Goal: Task Accomplishment & Management: Manage account settings

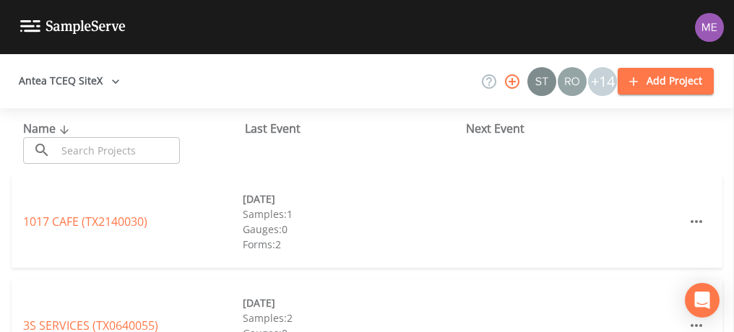
click at [165, 154] on input "text" at bounding box center [118, 150] width 124 height 27
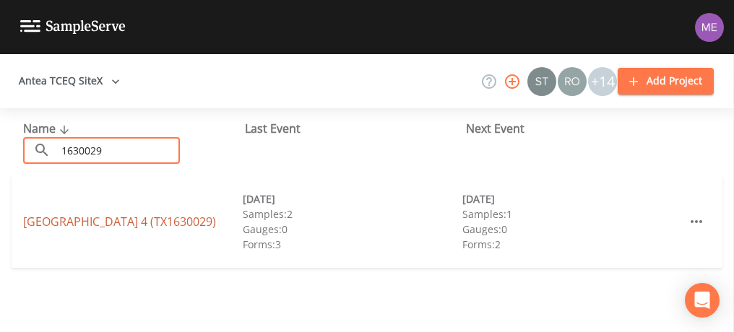
type input "1630029"
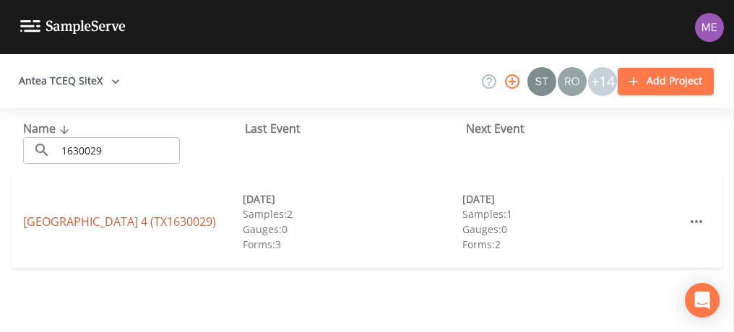
click at [68, 214] on link "EAST MEDINA COUNTY SUD UNIT 4 (TX1630029)" at bounding box center [119, 222] width 193 height 16
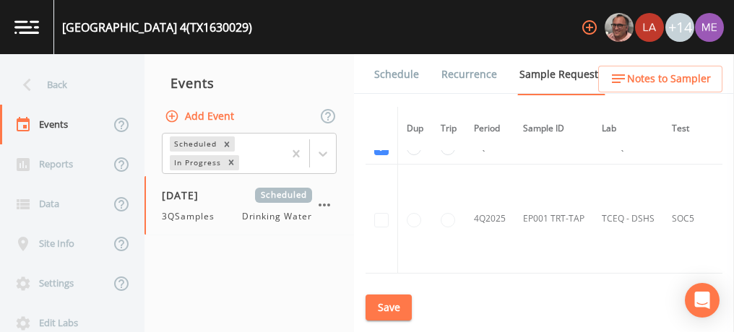
scroll to position [1493, 0]
click at [388, 303] on button "Save" at bounding box center [389, 308] width 46 height 27
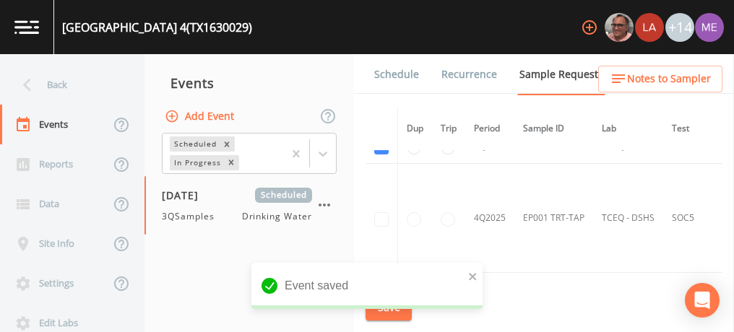
click at [393, 72] on link "Schedule" at bounding box center [396, 74] width 49 height 40
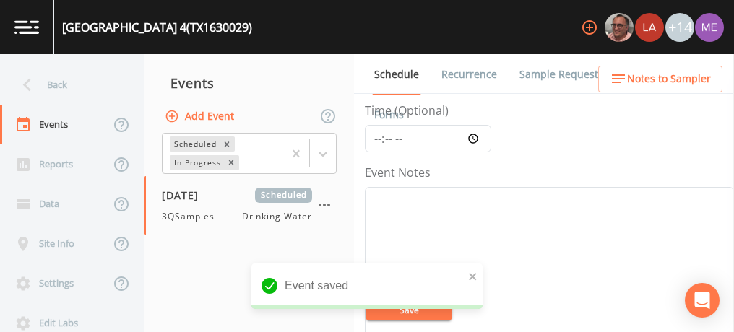
scroll to position [128, 0]
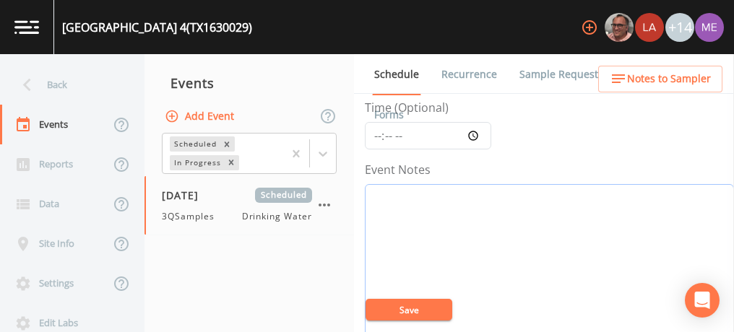
click at [458, 214] on textarea "Event Notes" at bounding box center [549, 275] width 369 height 183
type textarea "confirmed with ronnie 8/13"
click at [378, 137] on input "Time (Optional)" at bounding box center [428, 135] width 126 height 27
type input "14:30"
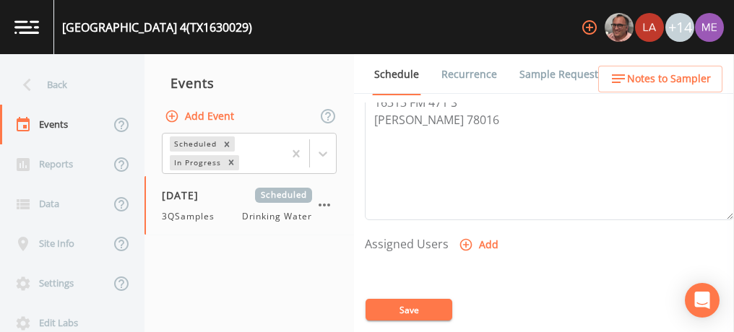
scroll to position [494, 0]
click at [463, 241] on icon "button" at bounding box center [466, 244] width 14 height 14
select select "82fcd260-406f-4720-af66-0de7f1917f1c"
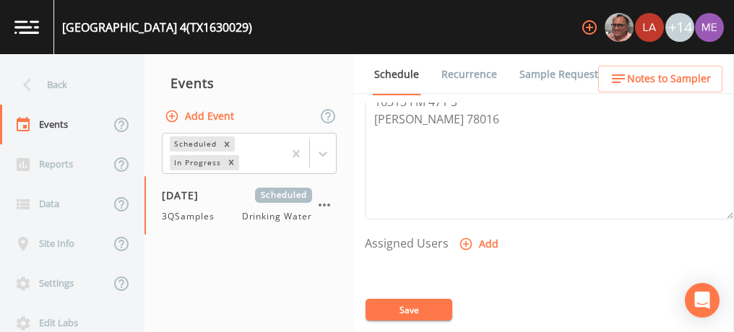
select select
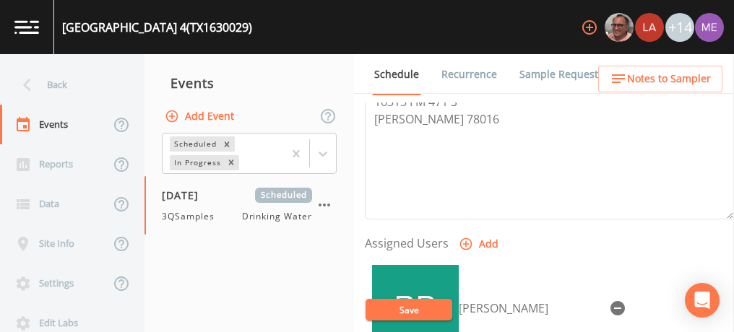
click at [418, 313] on button "Save" at bounding box center [409, 310] width 87 height 22
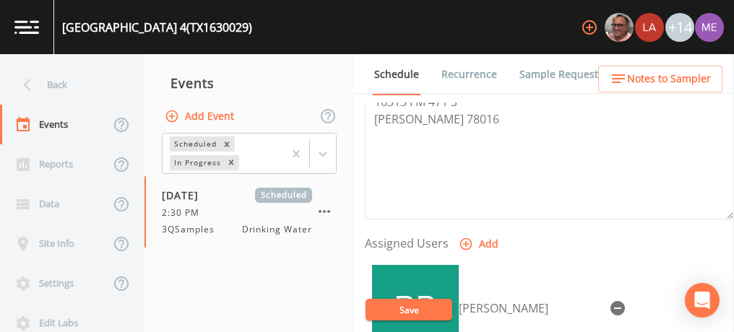
click at [643, 79] on span "Notes to Sampler" at bounding box center [669, 79] width 84 height 18
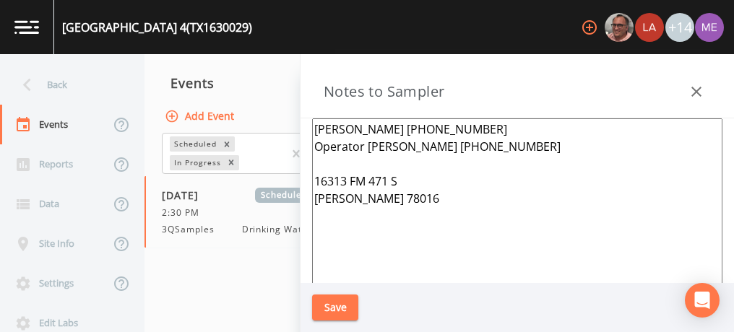
click at [334, 300] on button "Save" at bounding box center [335, 308] width 46 height 27
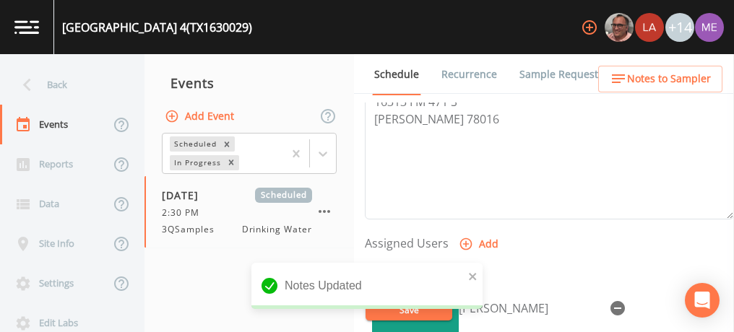
click at [428, 312] on div "Notes Updated" at bounding box center [366, 292] width 231 height 58
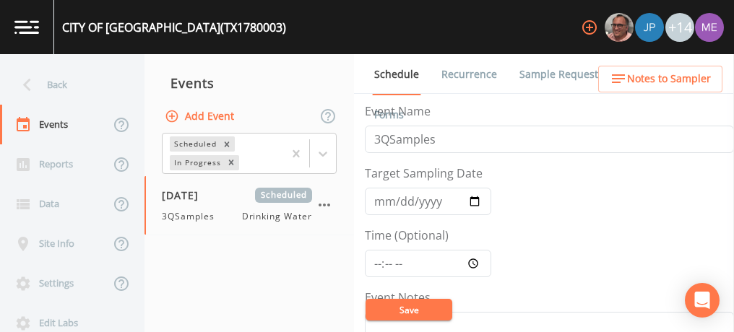
scroll to position [93, 0]
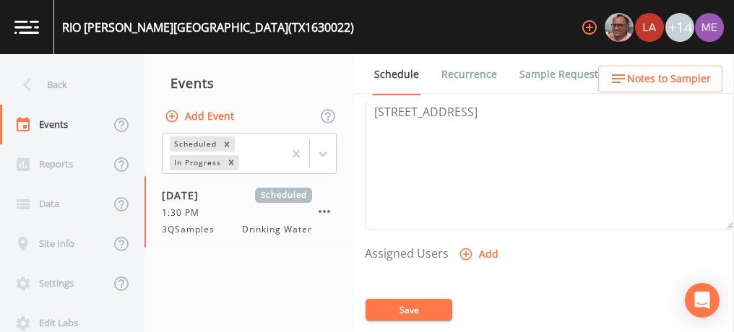
scroll to position [488, 0]
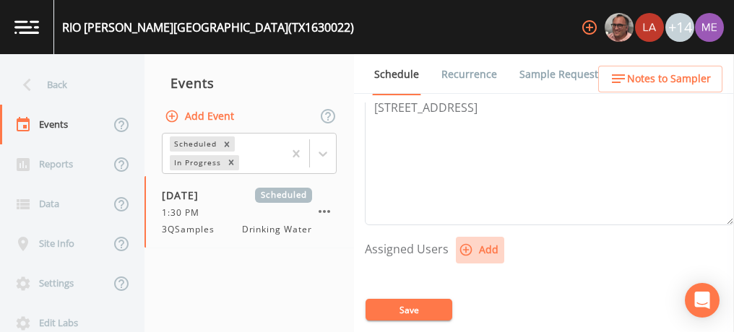
click at [466, 244] on icon "button" at bounding box center [466, 250] width 14 height 14
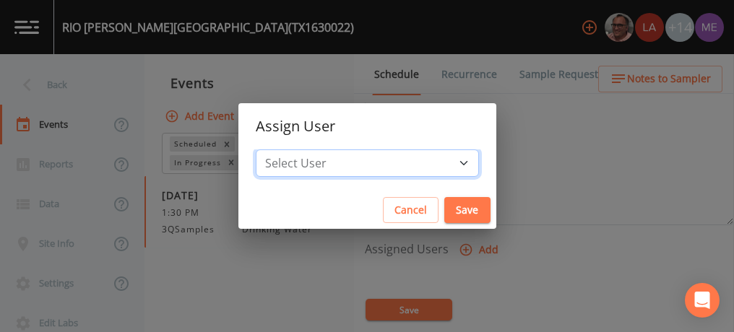
click at [440, 164] on select "Select User Mike Franklin Lauren Saenz Joshua gere Paul David Weber Zachary Eva…" at bounding box center [367, 163] width 223 height 27
select select "6518b6a0-c5fa-4d0f-8e3d-fc6e8623860b"
click at [277, 150] on select "Select User Mike Franklin Lauren Saenz Joshua gere Paul David Weber Zachary Eva…" at bounding box center [367, 163] width 223 height 27
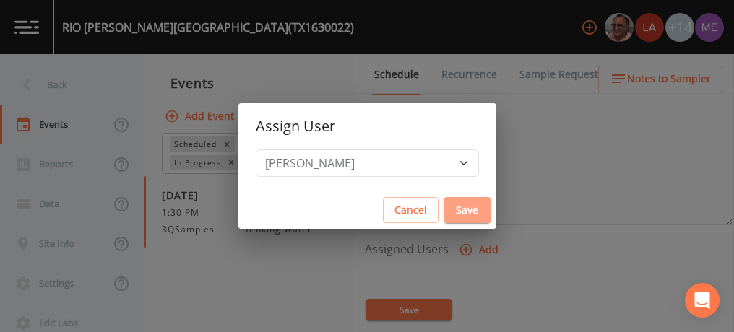
click at [444, 207] on button "Save" at bounding box center [467, 210] width 46 height 27
select select
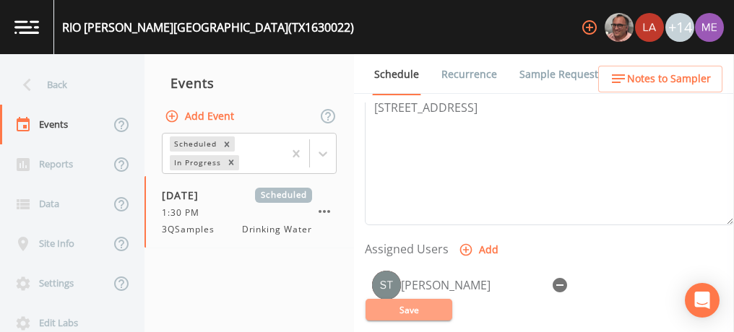
click at [413, 309] on button "Save" at bounding box center [409, 310] width 87 height 22
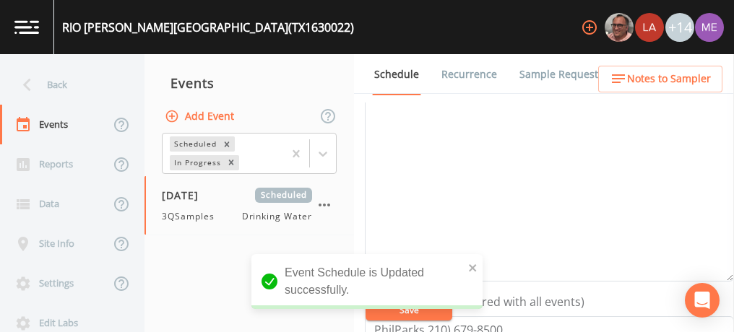
scroll to position [191, 0]
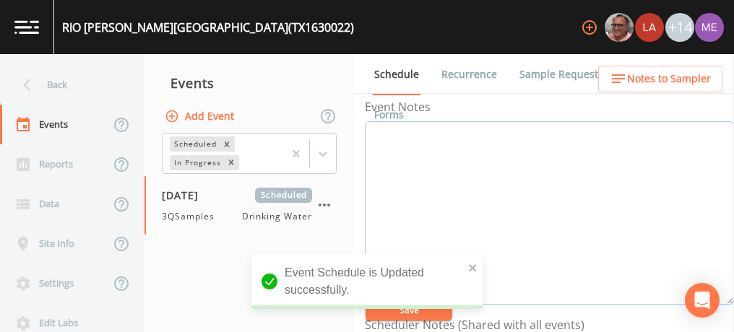
click at [542, 165] on textarea "Event Notes" at bounding box center [549, 212] width 369 height 183
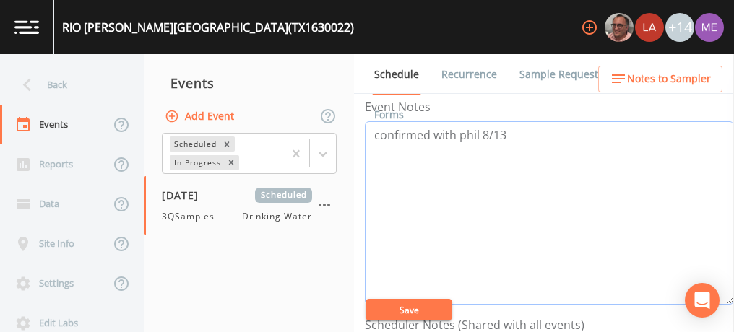
type textarea "confirmed with phil 8/13"
click at [410, 304] on button "Save" at bounding box center [409, 310] width 87 height 22
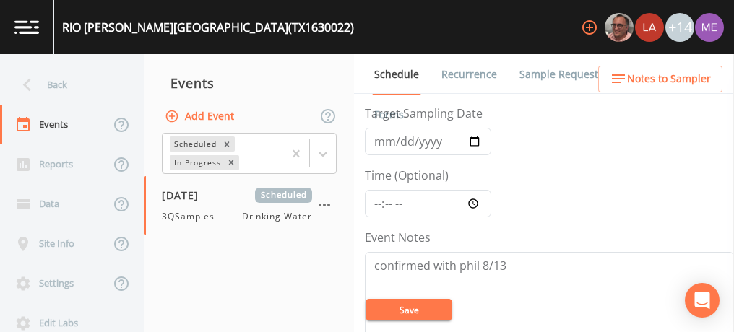
scroll to position [59, 0]
click at [379, 201] on input "Time (Optional)" at bounding box center [428, 204] width 126 height 27
type input "13:30"
click at [410, 306] on button "Save" at bounding box center [409, 310] width 87 height 22
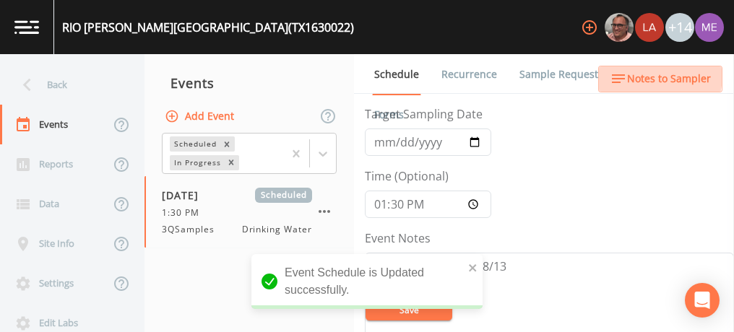
click at [647, 75] on span "Notes to Sampler" at bounding box center [669, 79] width 84 height 18
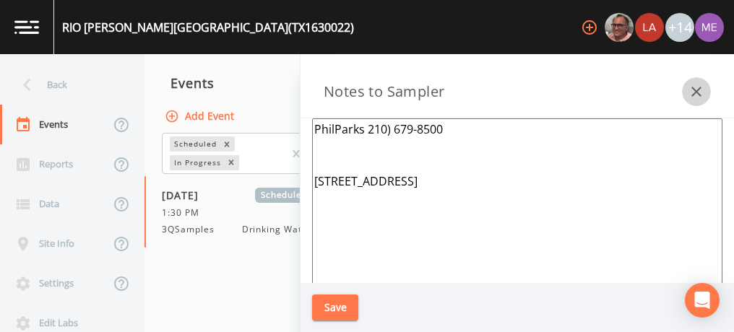
click at [695, 90] on icon "button" at bounding box center [696, 92] width 10 height 10
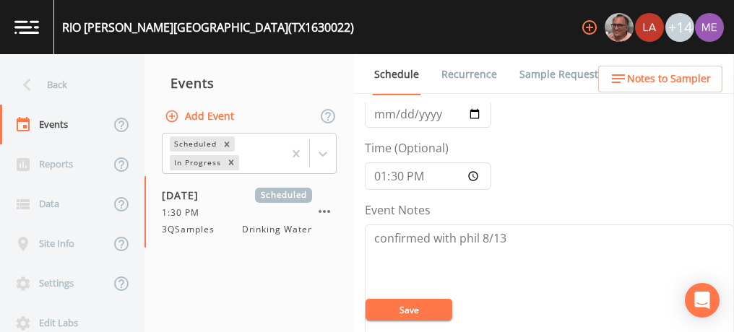
scroll to position [87, 0]
click at [399, 311] on button "Save" at bounding box center [409, 310] width 87 height 22
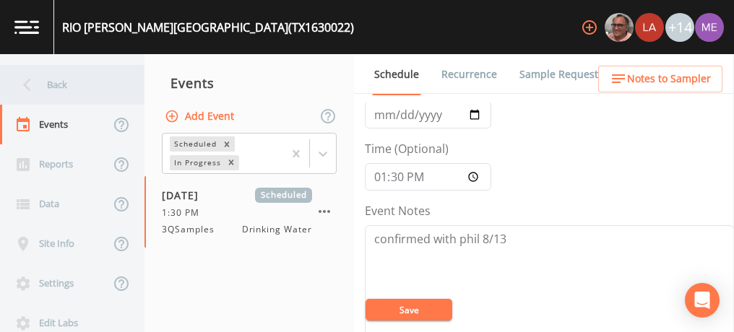
click at [52, 82] on div "Back" at bounding box center [65, 85] width 130 height 40
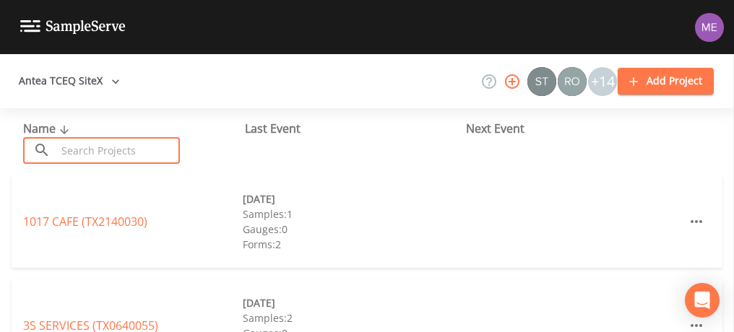
click at [131, 146] on input "text" at bounding box center [118, 150] width 124 height 27
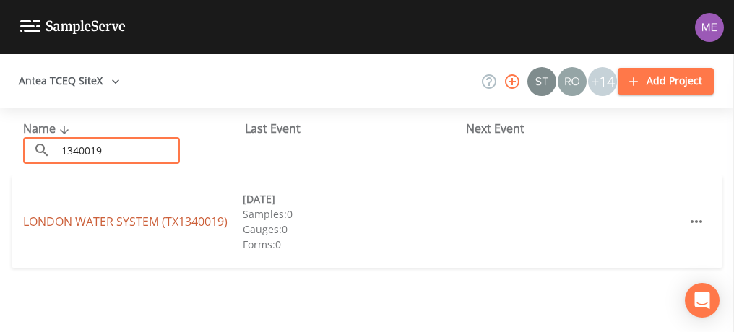
type input "1340019"
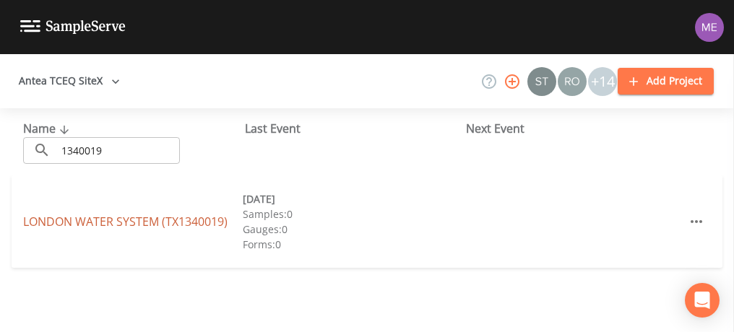
click at [119, 218] on link "LONDON WATER SYSTEM (TX1340019)" at bounding box center [125, 222] width 204 height 16
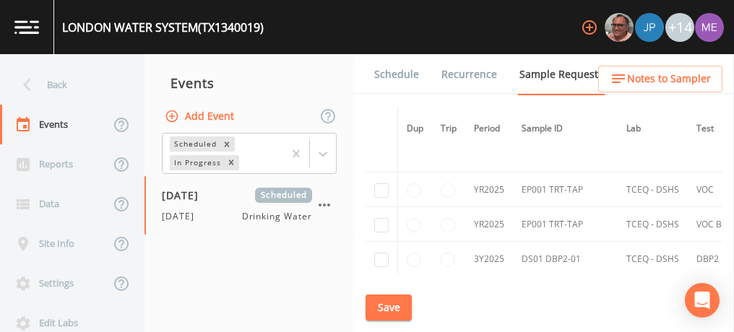
scroll to position [1078, 0]
checkbox input "true"
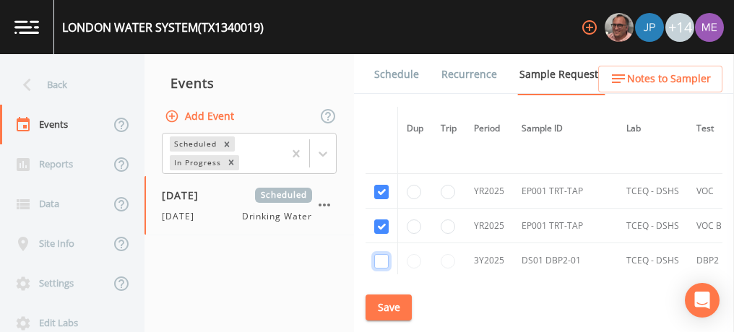
click at [378, 255] on input "checkbox" at bounding box center [381, 261] width 14 height 14
checkbox input "true"
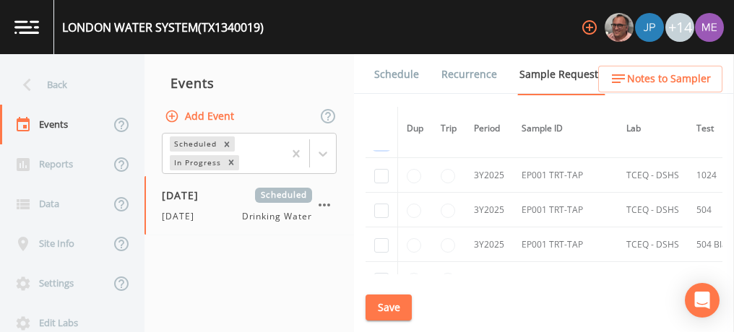
scroll to position [1198, 0]
click at [381, 168] on input "checkbox" at bounding box center [381, 175] width 14 height 14
checkbox input "true"
click at [381, 203] on input "checkbox" at bounding box center [381, 210] width 14 height 14
checkbox input "true"
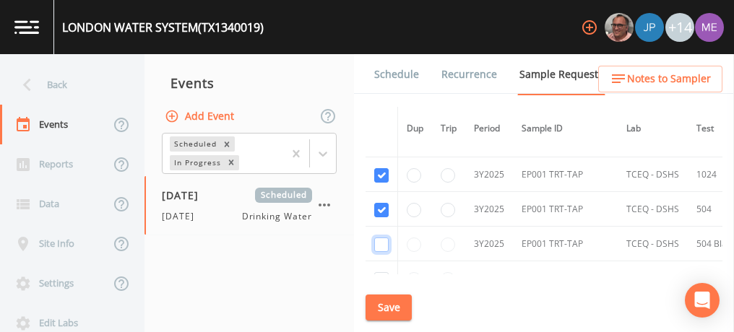
click at [381, 240] on input "checkbox" at bounding box center [381, 245] width 14 height 14
checkbox input "true"
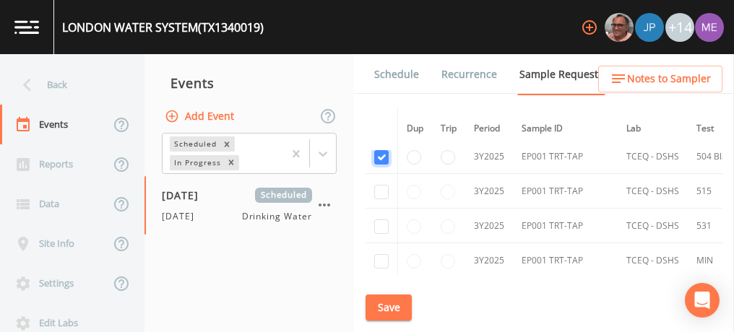
scroll to position [1287, 0]
click at [382, 184] on input "checkbox" at bounding box center [381, 191] width 14 height 14
checkbox input "true"
click at [381, 219] on input "checkbox" at bounding box center [381, 226] width 14 height 14
checkbox input "true"
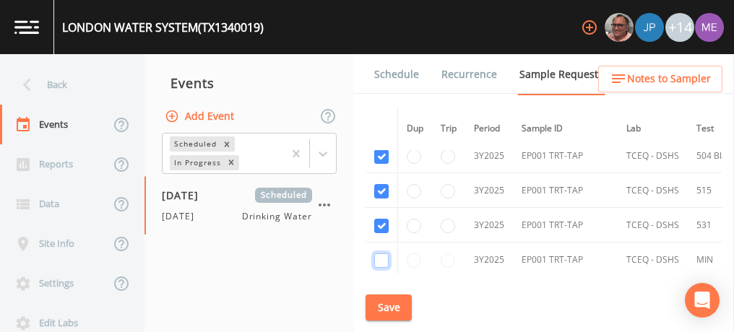
click at [382, 254] on input "checkbox" at bounding box center [381, 261] width 14 height 14
checkbox input "true"
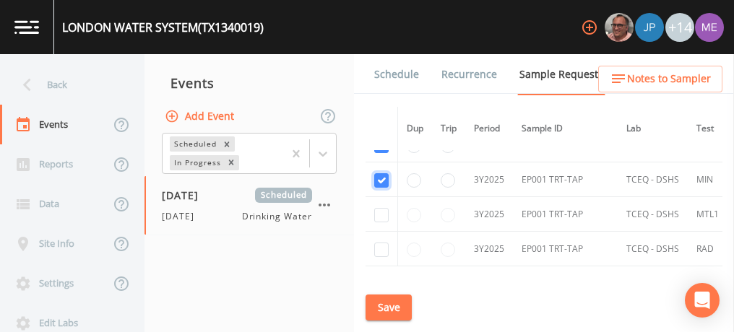
scroll to position [1367, 0]
click at [382, 207] on input "checkbox" at bounding box center [381, 214] width 14 height 14
checkbox input "true"
click at [382, 242] on input "checkbox" at bounding box center [381, 249] width 14 height 14
checkbox input "true"
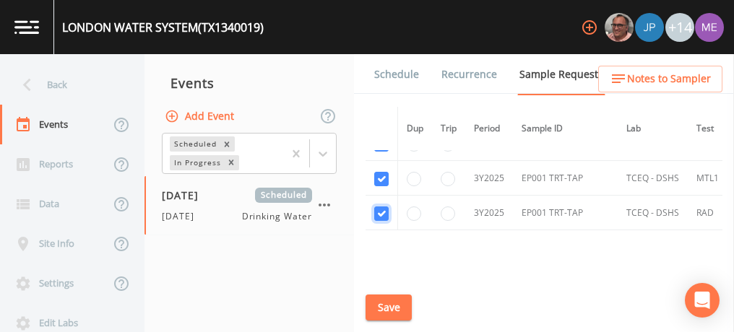
scroll to position [1405, 0]
click at [387, 301] on button "Save" at bounding box center [389, 308] width 46 height 27
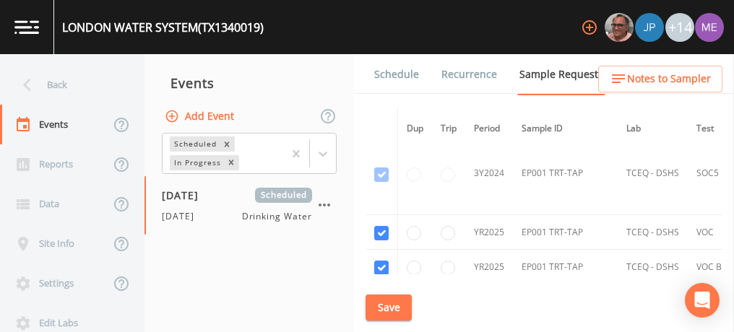
scroll to position [1034, 0]
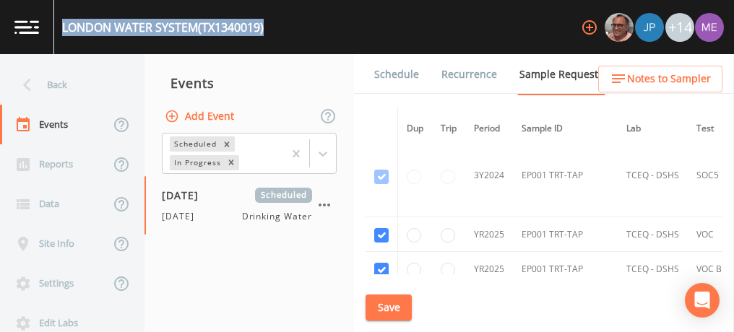
drag, startPoint x: 61, startPoint y: 22, endPoint x: 269, endPoint y: 31, distance: 207.5
click at [269, 31] on div "LONDON WATER SYSTEM (TX1340019) +14" at bounding box center [367, 27] width 734 height 54
copy div "LONDON WATER SYSTEM (TX1340019)"
click at [384, 70] on link "Schedule" at bounding box center [396, 74] width 49 height 40
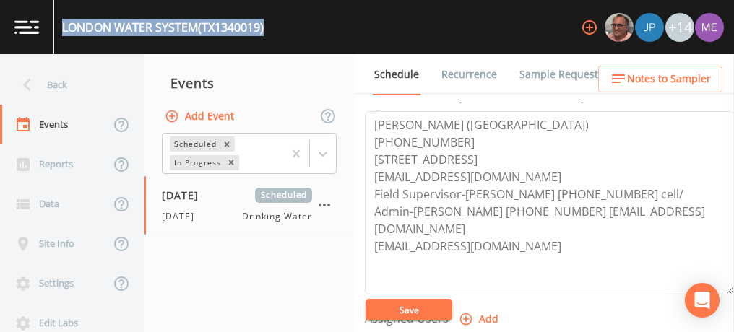
scroll to position [402, 0]
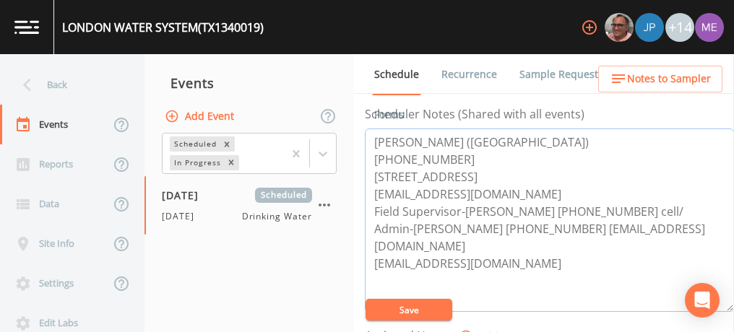
click at [463, 140] on textarea "MILTON TURNER (AQUA TX) 830-890-9717 283 N Kc 350, London, TX 76854 mdturner@aq…" at bounding box center [549, 220] width 369 height 183
click at [450, 154] on textarea "Jess Erlund (AQUA TX) 830-890-9717 283 N Kc 350, London, TX 76854 mdturner@aqua…" at bounding box center [549, 220] width 369 height 183
click at [395, 155] on textarea "Jess Erlund (AQUA TX) 8304564404 283 N Kc 350, London, TX 76854 mdturner@aquaam…" at bounding box center [549, 220] width 369 height 183
click at [415, 157] on textarea "Jess Erlund (AQUA TX) 830-4564404 283 N Kc 350, London, TX 76854 mdturner@aquaa…" at bounding box center [549, 220] width 369 height 183
click at [535, 191] on textarea "Jess Erlund (AQUA TX) 830-456-4404 283 N Kc 350, London, TX 76854 mdturner@aqua…" at bounding box center [549, 220] width 369 height 183
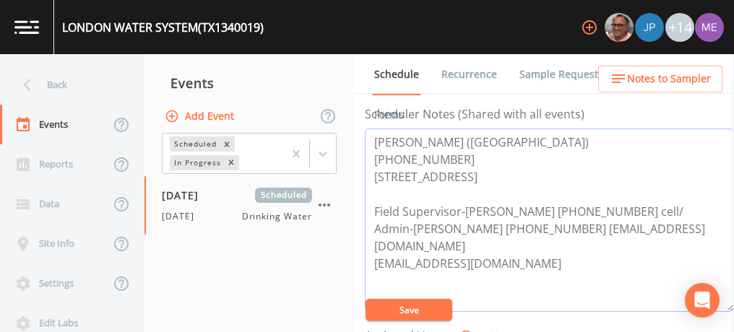
type textarea "Jess Erlund (AQUA TX) 830-456-4404 283 N Kc 350, London, TX 76854 Field Supervi…"
click at [490, 190] on textarea "Jess Erlund (AQUA TX) 830-456-4404 283 N Kc 350, London, TX 76854 Field Supervi…" at bounding box center [549, 220] width 369 height 183
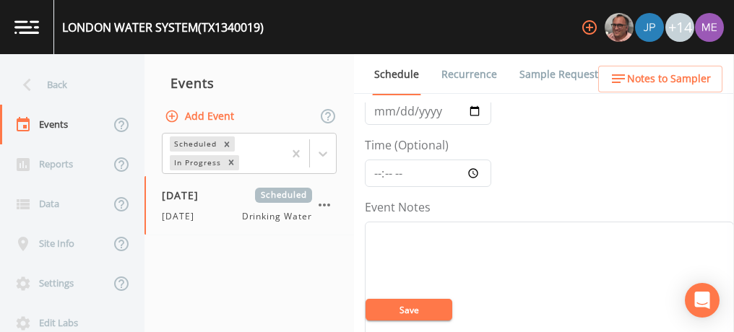
scroll to position [73, 0]
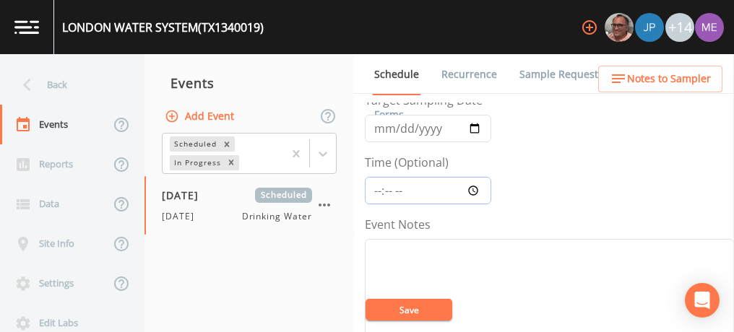
click at [377, 185] on input "Time (Optional)" at bounding box center [428, 190] width 126 height 27
type input "08:30"
click at [379, 126] on input "2025-02-12" at bounding box center [428, 128] width 126 height 27
type input "[DATE]"
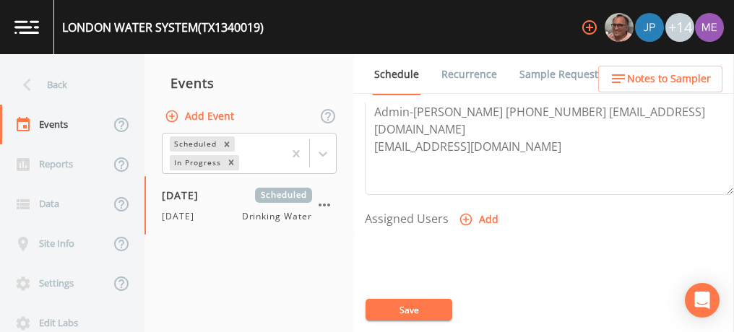
scroll to position [520, 0]
click at [465, 215] on icon "button" at bounding box center [466, 218] width 12 height 12
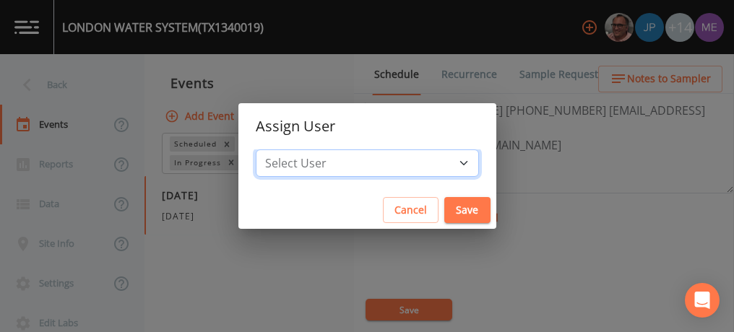
click at [443, 161] on select "Select User Mike Franklin Joshua gere Paul Lauren Saenz David Weber Zachary Eva…" at bounding box center [367, 163] width 223 height 27
select select "82fcd260-406f-4720-af66-0de7f1917f1c"
click at [277, 150] on select "Select User Mike Franklin Joshua gere Paul Lauren Saenz David Weber Zachary Eva…" at bounding box center [367, 163] width 223 height 27
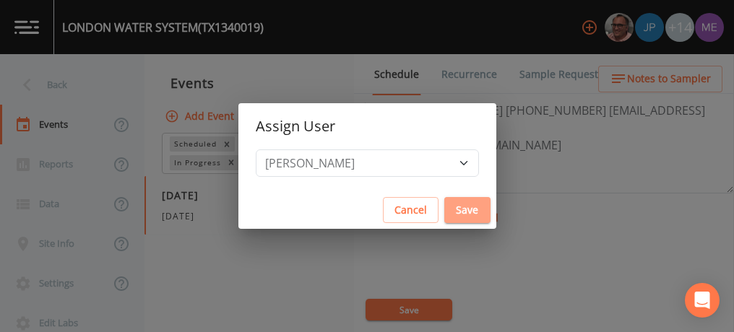
click at [448, 212] on button "Save" at bounding box center [467, 210] width 46 height 27
select select
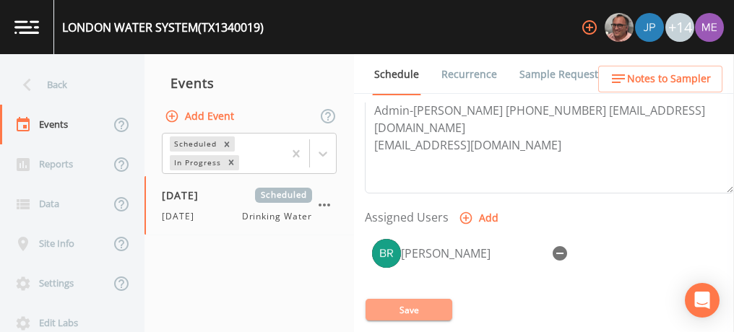
click at [401, 308] on button "Save" at bounding box center [409, 310] width 87 height 22
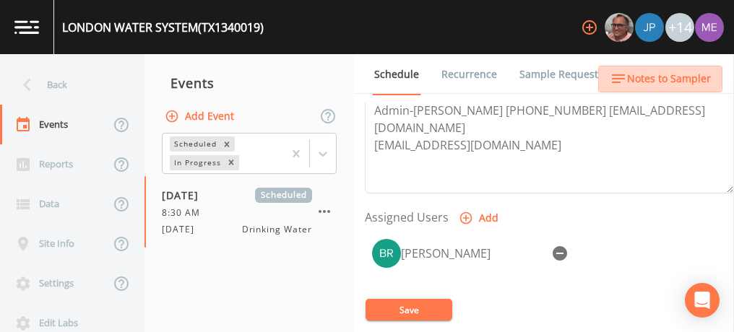
click at [649, 76] on span "Notes to Sampler" at bounding box center [669, 79] width 84 height 18
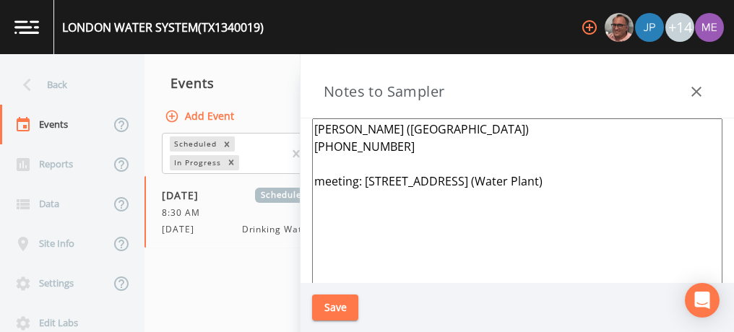
click at [410, 150] on textarea "MILTON TURNER (AQUA TX) 830-890-9717 meeting: 283 N Kc 350, London, TX 76854 (W…" at bounding box center [517, 293] width 410 height 351
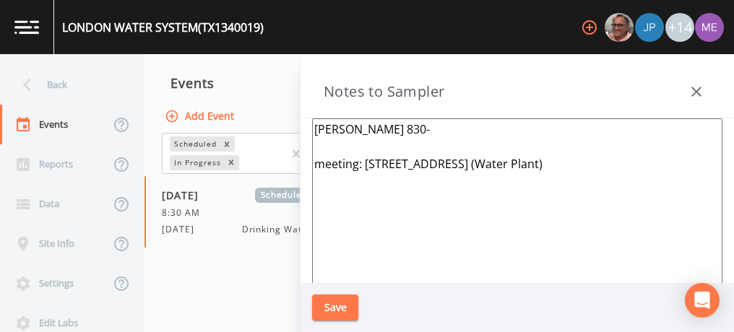
type textarea "Jess Erlund 830- meeting: 283 N Kc 350, London, TX 76854 (Water Plant)"
click at [337, 305] on button "Save" at bounding box center [335, 308] width 46 height 27
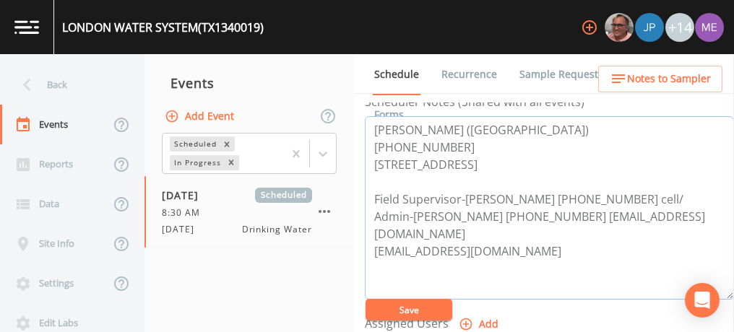
drag, startPoint x: 562, startPoint y: 108, endPoint x: 603, endPoint y: 109, distance: 41.2
click at [603, 109] on div "Scheduler Notes (Shared with all events) Jess Erlund (AQUA TX) 830-456-4404 283…" at bounding box center [549, 196] width 369 height 207
click at [572, 217] on textarea "Jess Erlund (AQUA TX) 830-456-4404 283 N Kc 350, London, TX 76854 Field Supervi…" at bounding box center [549, 209] width 369 height 183
drag, startPoint x: 564, startPoint y: 215, endPoint x: 617, endPoint y: 215, distance: 52.7
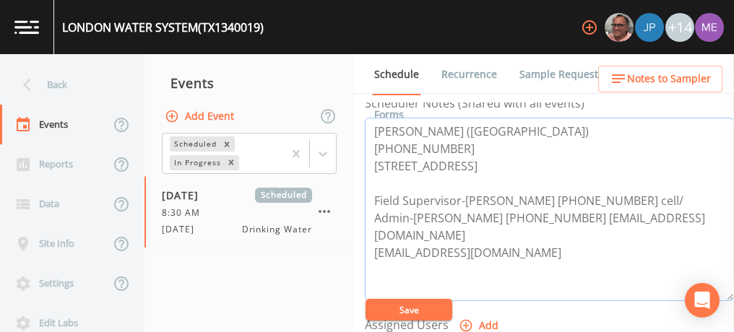
click at [617, 215] on textarea "Jess Erlund (AQUA TX) 830-456-4404 283 N Kc 350, London, TX 76854 Field Supervi…" at bounding box center [549, 209] width 369 height 183
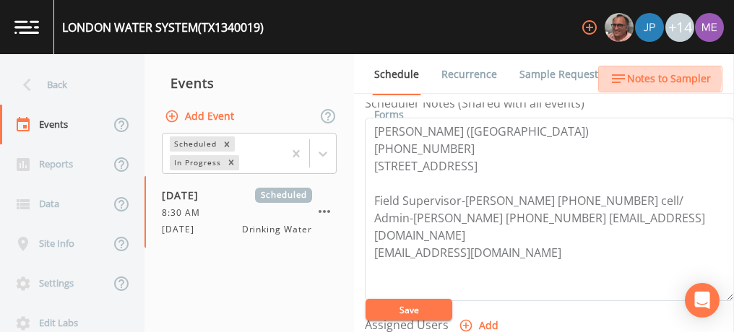
click at [651, 78] on span "Notes to Sampler" at bounding box center [669, 79] width 84 height 18
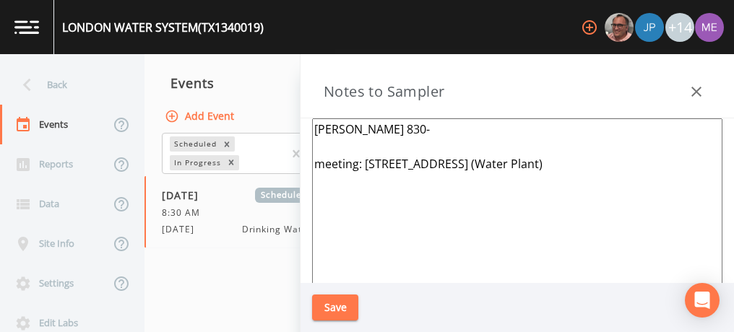
click at [400, 129] on textarea "Jess Erlund 830- meeting: 283 N Kc 350, London, TX 76854 (Water Plant)" at bounding box center [517, 293] width 410 height 351
paste textarea "-257-6301"
type textarea "Jess Erlund 830--257-6301 meeting: 283 N Kc 350, London, TX 76854 (Water Plant)"
click at [332, 307] on button "Save" at bounding box center [335, 308] width 46 height 27
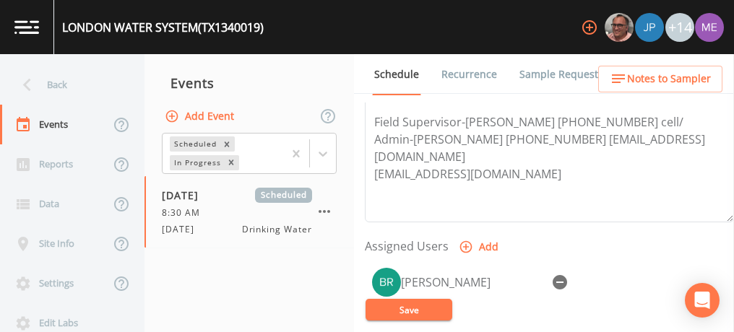
scroll to position [492, 0]
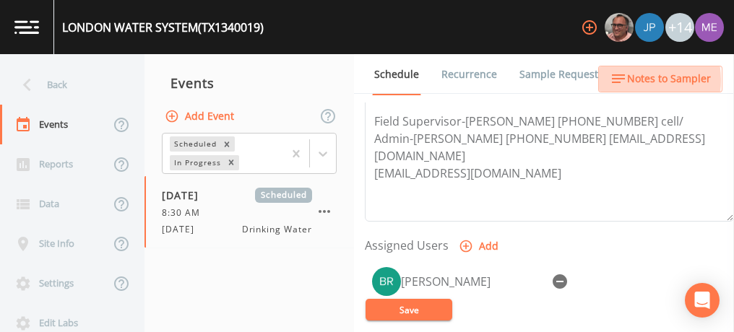
click at [625, 80] on icon "button" at bounding box center [618, 78] width 17 height 17
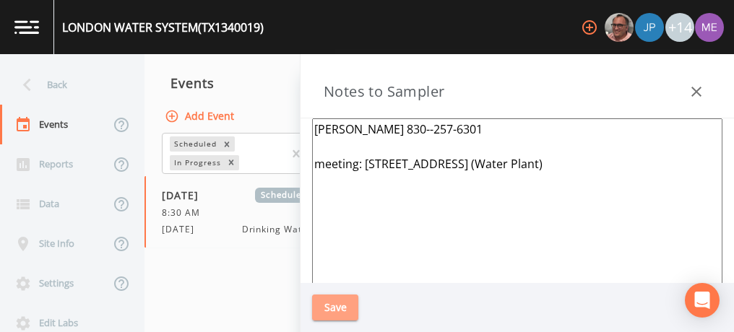
click at [355, 312] on button "Save" at bounding box center [335, 308] width 46 height 27
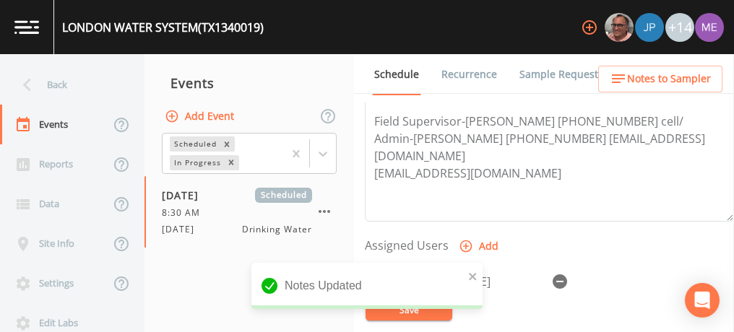
click at [379, 314] on div "Notes Updated" at bounding box center [366, 292] width 231 height 58
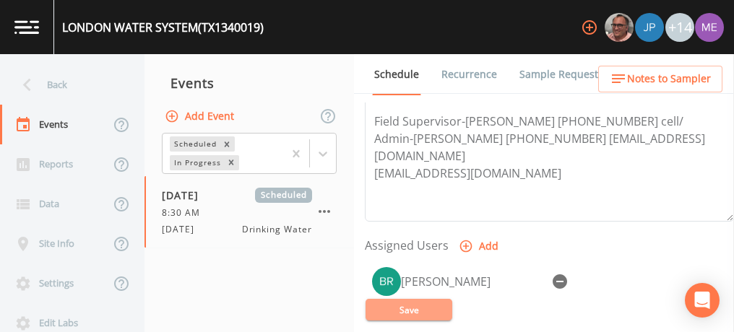
click at [379, 314] on button "Save" at bounding box center [409, 310] width 87 height 22
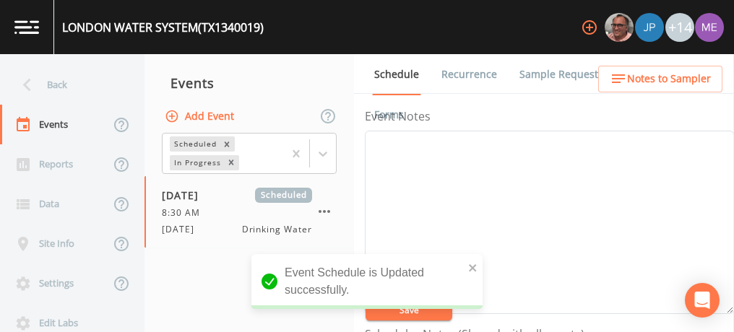
scroll to position [145, 0]
click at [509, 186] on textarea "Event Notes" at bounding box center [549, 258] width 369 height 183
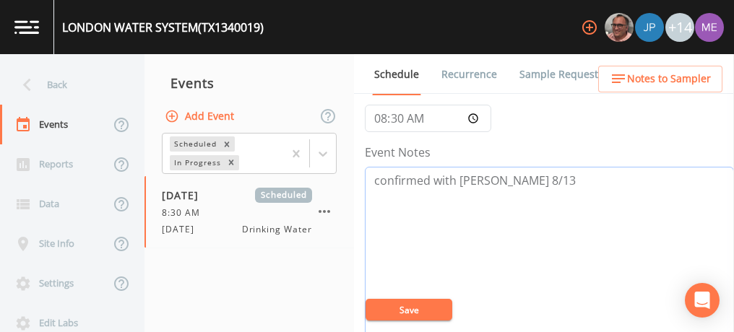
type textarea "confirmed with jess 8/13"
click at [402, 308] on button "Save" at bounding box center [409, 310] width 87 height 22
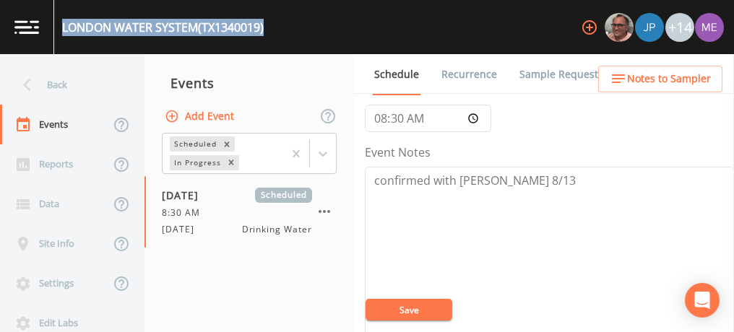
drag, startPoint x: 62, startPoint y: 25, endPoint x: 267, endPoint y: 30, distance: 205.2
click at [267, 30] on div "LONDON WATER SYSTEM (TX1340019) +14" at bounding box center [367, 27] width 734 height 54
copy div "LONDON WATER SYSTEM (TX1340019)"
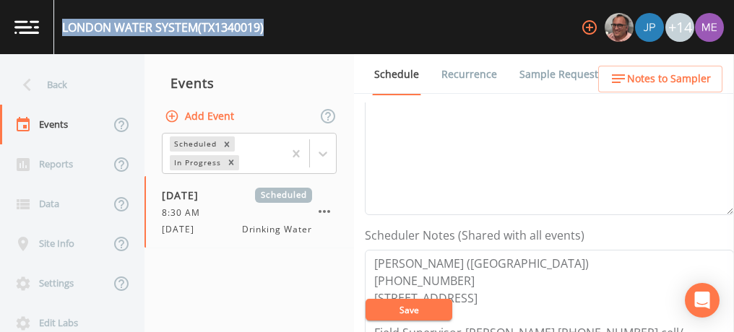
scroll to position [334, 0]
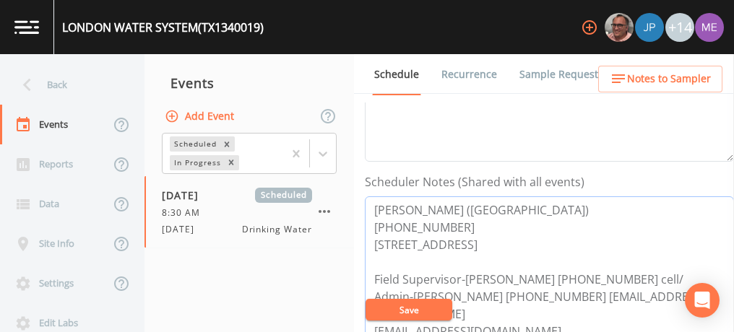
drag, startPoint x: 371, startPoint y: 207, endPoint x: 451, endPoint y: 224, distance: 81.2
click at [451, 224] on textarea "Jess Erlund (AQUA TX) 830-456-4404 283 N Kc 350, London, TX 76854 Field Supervi…" at bounding box center [549, 287] width 369 height 183
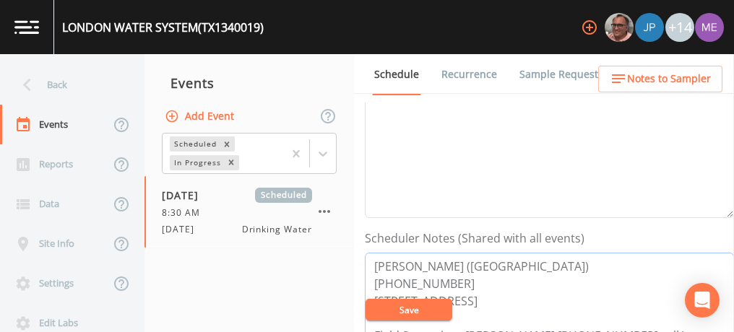
scroll to position [276, 0]
click at [428, 313] on button "Save" at bounding box center [409, 310] width 87 height 22
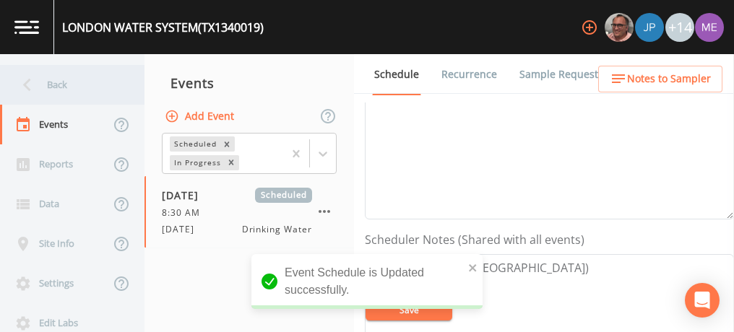
click at [57, 85] on div "Back" at bounding box center [65, 85] width 130 height 40
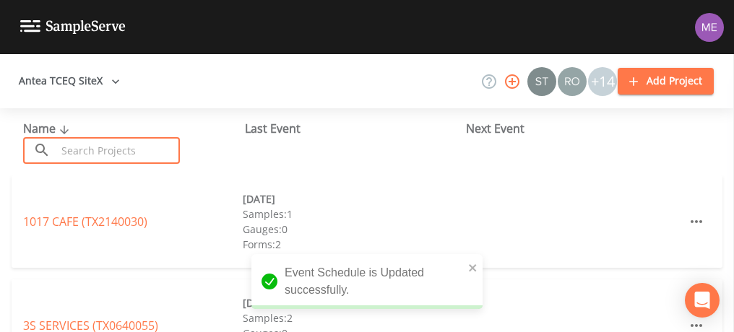
click at [85, 150] on input "text" at bounding box center [118, 150] width 124 height 27
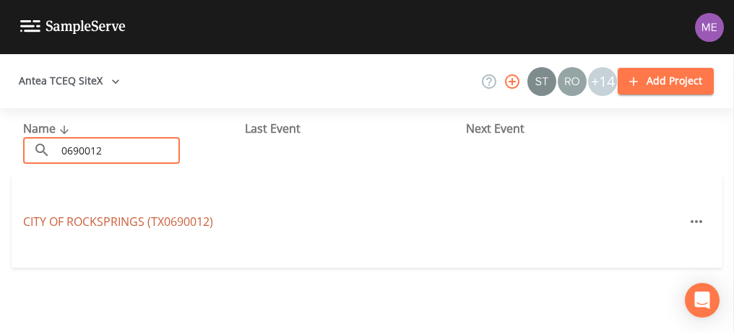
type input "0690012"
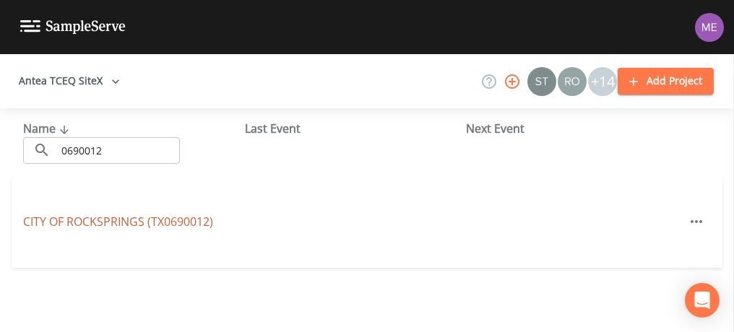
click at [99, 219] on link "CITY OF ROCKSPRINGS (TX0690012)" at bounding box center [118, 222] width 190 height 16
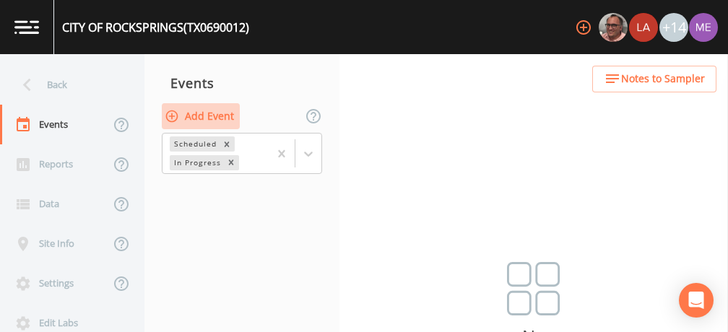
click at [216, 111] on button "Add Event" at bounding box center [201, 116] width 78 height 27
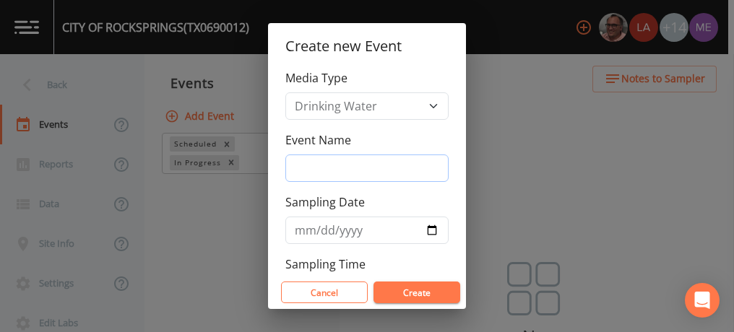
click at [310, 165] on input "Event Name" at bounding box center [366, 168] width 163 height 27
type input "3QSamples"
click at [318, 231] on input "2025-08-15" at bounding box center [366, 230] width 163 height 27
type input "2025-08-19"
click at [403, 293] on button "Create" at bounding box center [416, 293] width 87 height 22
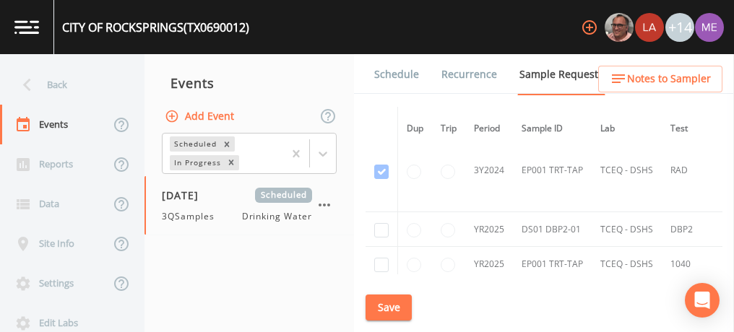
scroll to position [897, 0]
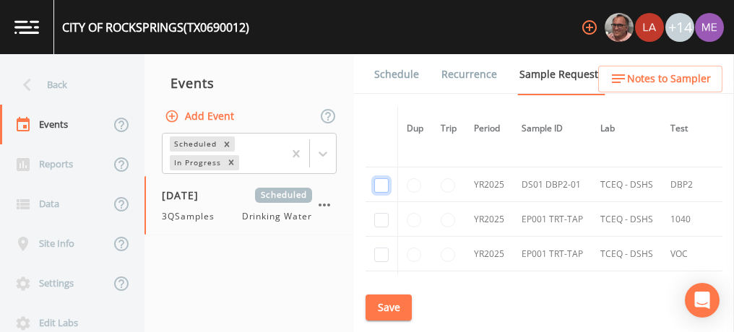
checkbox input "true"
click at [380, 217] on input "checkbox" at bounding box center [381, 220] width 14 height 14
checkbox input "true"
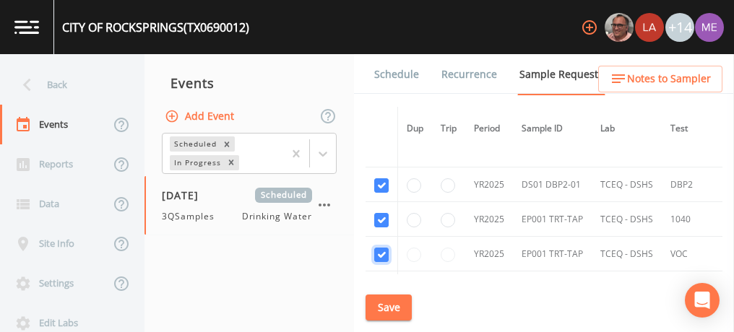
checkbox input "true"
click at [381, 245] on input "checkbox" at bounding box center [381, 252] width 14 height 14
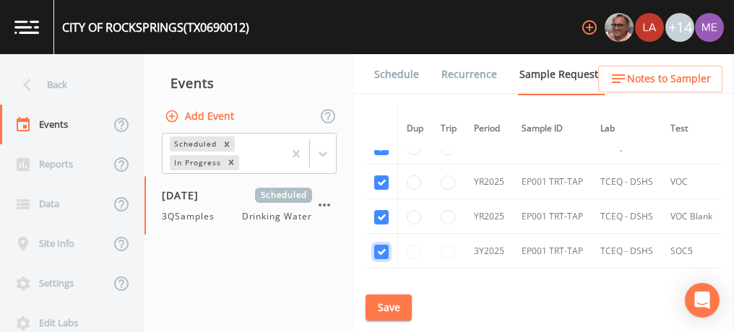
checkbox input "true"
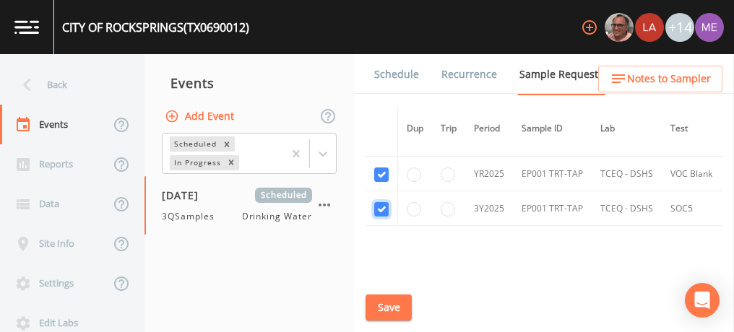
scroll to position [1013, 0]
click at [391, 303] on button "Save" at bounding box center [389, 308] width 46 height 27
click at [397, 74] on link "Schedule" at bounding box center [396, 74] width 49 height 40
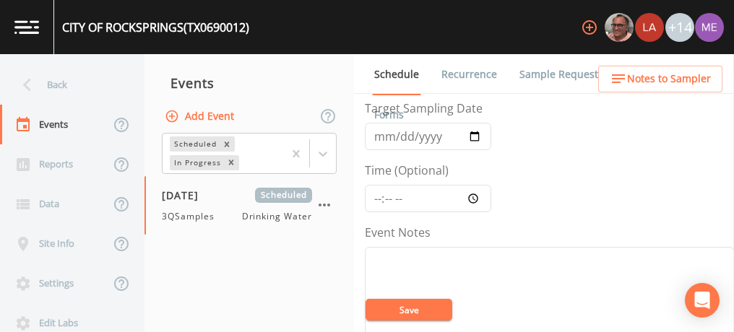
scroll to position [70, 0]
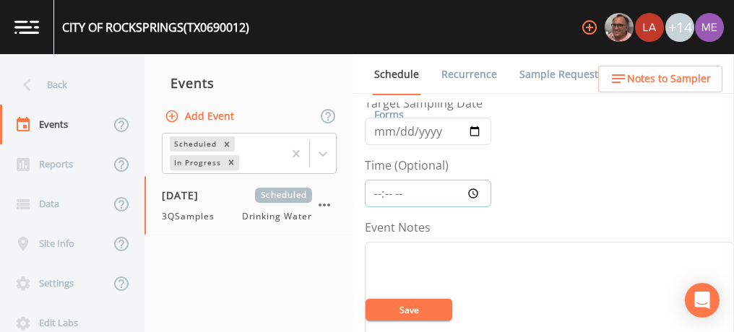
click at [376, 191] on input "Time (Optional)" at bounding box center [428, 193] width 126 height 27
type input "10:45"
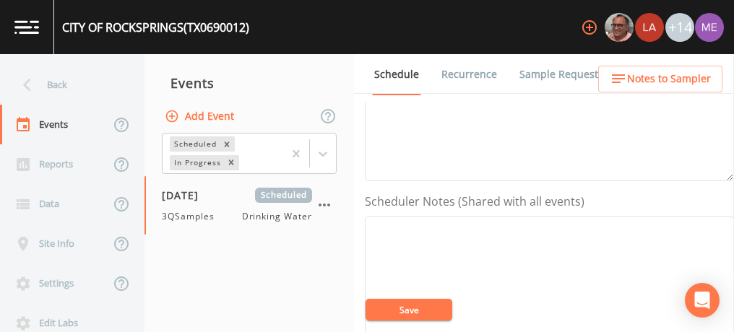
scroll to position [324, 0]
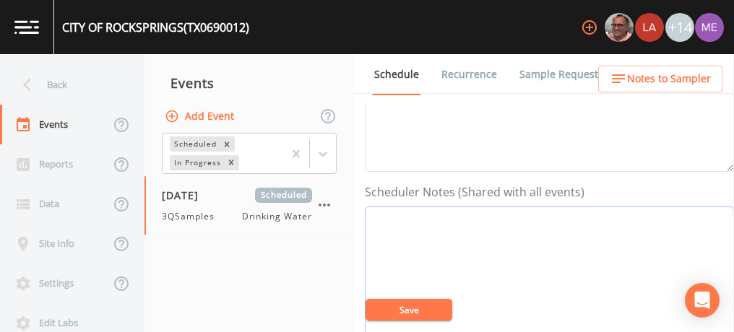
click at [410, 212] on textarea "Event Notes" at bounding box center [549, 298] width 369 height 183
paste textarea "BUS - Business 830-683-4105 MOB - Mobile 830-278-0454"
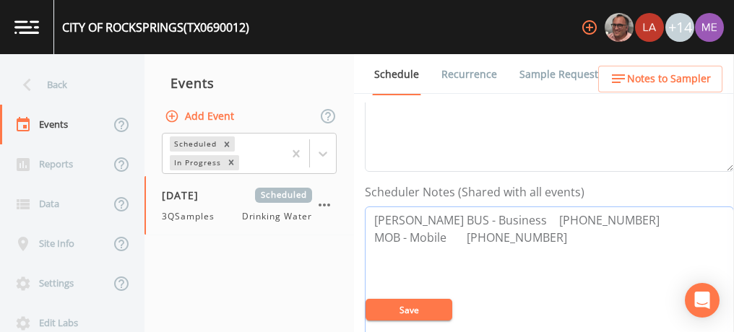
type textarea "David Cabos BUS - Business 830-683-4105 MOB - Mobile 830-278-0454"
click at [394, 309] on button "Save" at bounding box center [409, 310] width 87 height 22
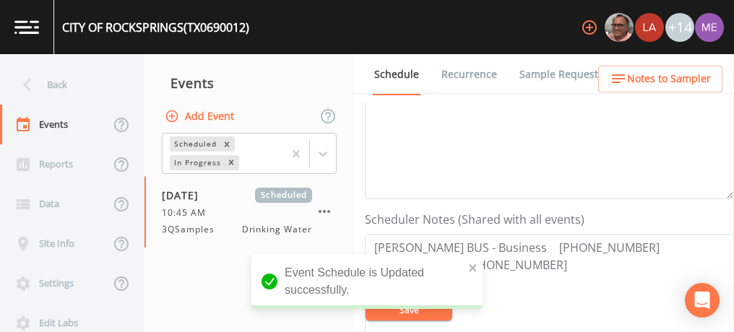
scroll to position [334, 0]
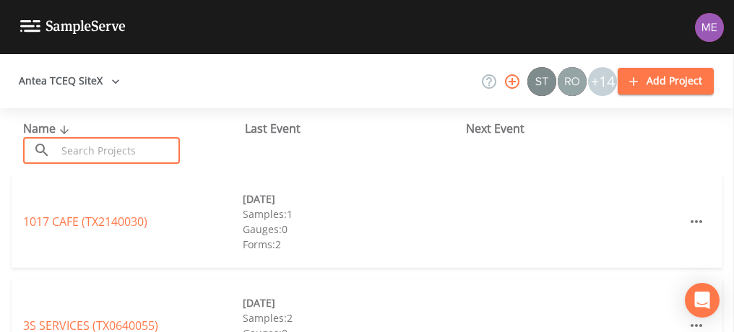
click at [173, 151] on input "text" at bounding box center [118, 150] width 124 height 27
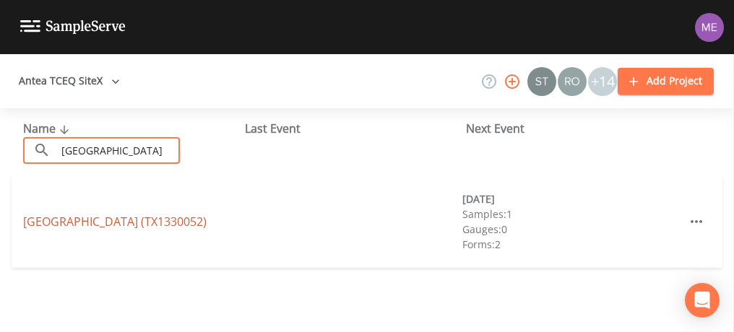
type input "[GEOGRAPHIC_DATA]"
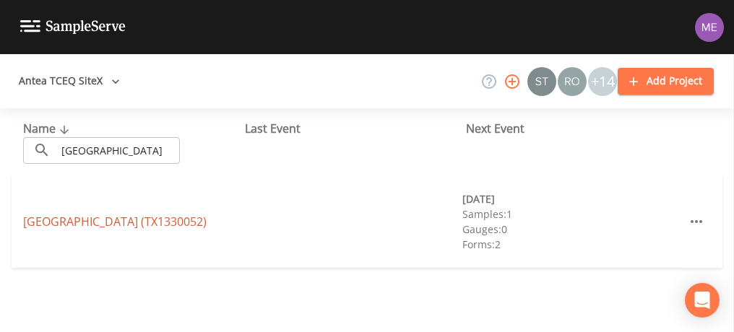
click at [118, 220] on link "[GEOGRAPHIC_DATA] (TX1330052)" at bounding box center [114, 222] width 183 height 16
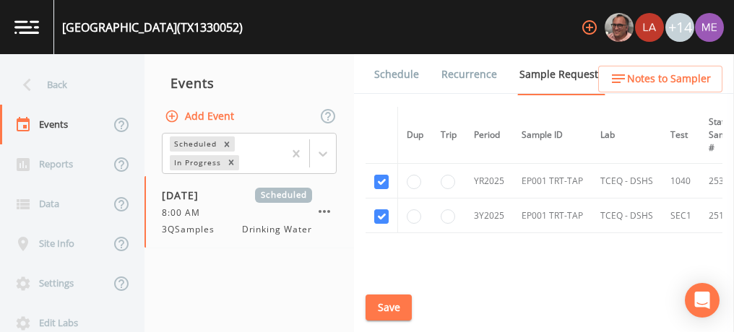
scroll to position [20, 0]
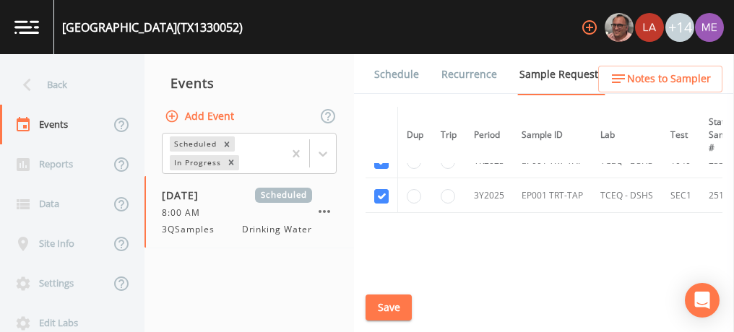
click at [406, 71] on link "Schedule" at bounding box center [396, 74] width 49 height 40
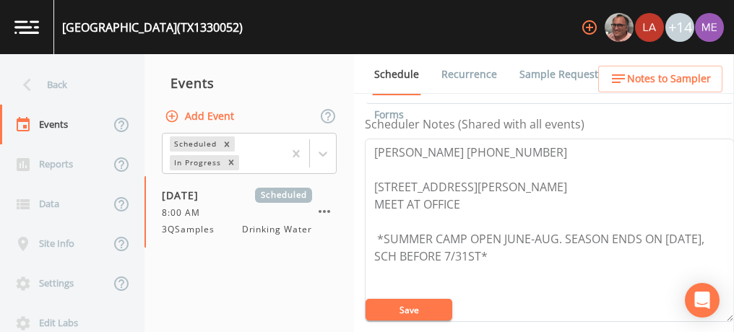
scroll to position [394, 0]
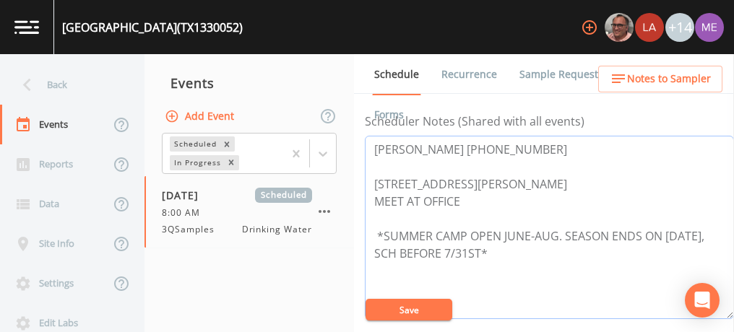
drag, startPoint x: 368, startPoint y: 145, endPoint x: 530, endPoint y: 147, distance: 161.8
click at [530, 147] on textarea "[PERSON_NAME] [PHONE_NUMBER] [STREET_ADDRESS][PERSON_NAME] MEET AT OFFICE *SUMM…" at bounding box center [549, 227] width 369 height 183
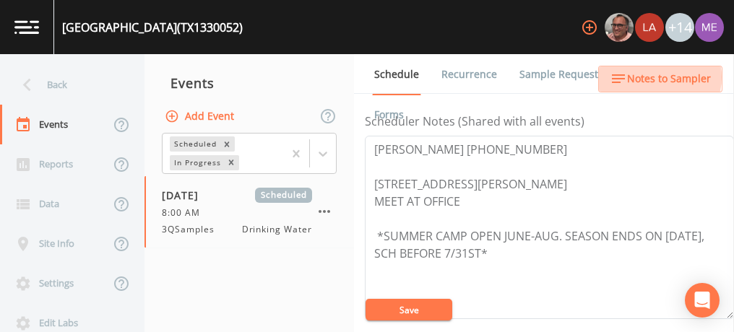
click at [657, 77] on span "Notes to Sampler" at bounding box center [669, 79] width 84 height 18
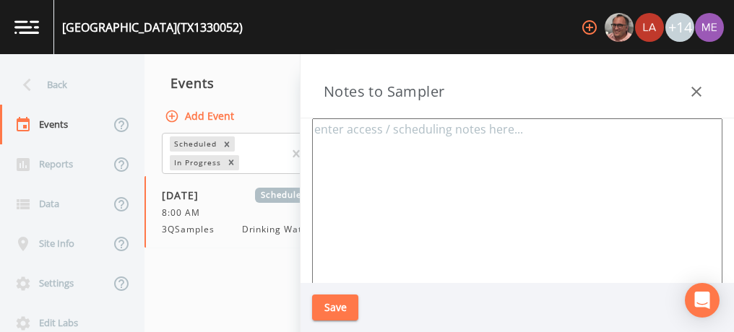
click at [497, 160] on textarea at bounding box center [517, 293] width 410 height 351
paste textarea "[PERSON_NAME] [PHONE_NUMBER]"
type textarea "[PERSON_NAME] [PHONE_NUMBER]"
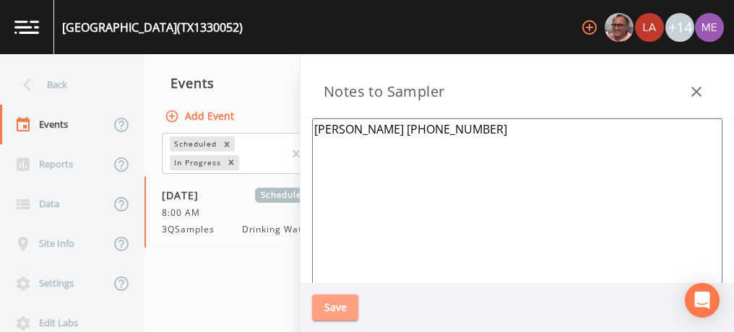
click at [345, 310] on button "Save" at bounding box center [335, 308] width 46 height 27
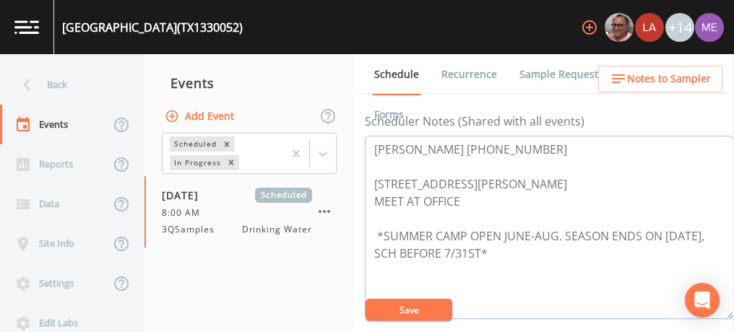
click at [470, 197] on textarea "[PERSON_NAME] [PHONE_NUMBER] [STREET_ADDRESS][PERSON_NAME] MEET AT OFFICE *SUMM…" at bounding box center [549, 227] width 369 height 183
click at [374, 181] on textarea "[PERSON_NAME] [PHONE_NUMBER] [STREET_ADDRESS][PERSON_NAME] MEET AT OFFICE *SUMM…" at bounding box center [549, 227] width 369 height 183
drag, startPoint x: 375, startPoint y: 180, endPoint x: 447, endPoint y: 197, distance: 74.3
click at [447, 197] on textarea "[PERSON_NAME] [PHONE_NUMBER] [STREET_ADDRESS][PERSON_NAME] MEET AT OFFICE *SUMM…" at bounding box center [549, 227] width 369 height 183
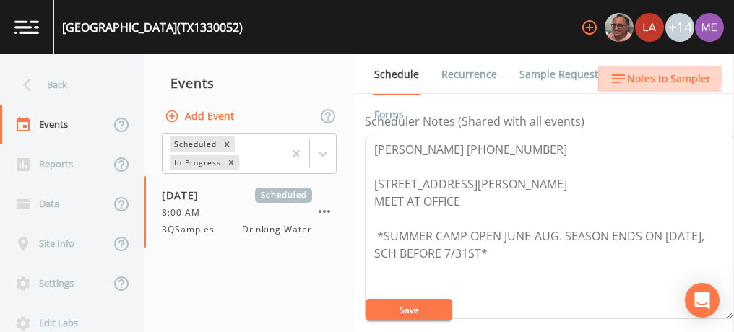
click at [651, 77] on span "Notes to Sampler" at bounding box center [669, 79] width 84 height 18
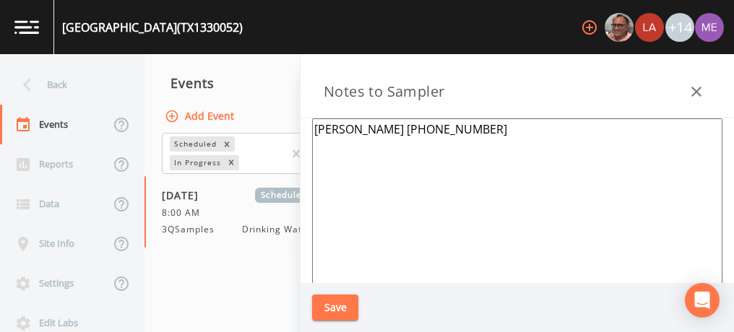
click at [469, 134] on textarea "[PERSON_NAME] [PHONE_NUMBER]" at bounding box center [517, 293] width 410 height 351
paste textarea "[STREET_ADDRESS][PERSON_NAME]"
type textarea "John Hawkins 830-367-5353 175 RIO VISTA RD Ingram TX 78025"
click at [332, 308] on button "Save" at bounding box center [335, 308] width 46 height 27
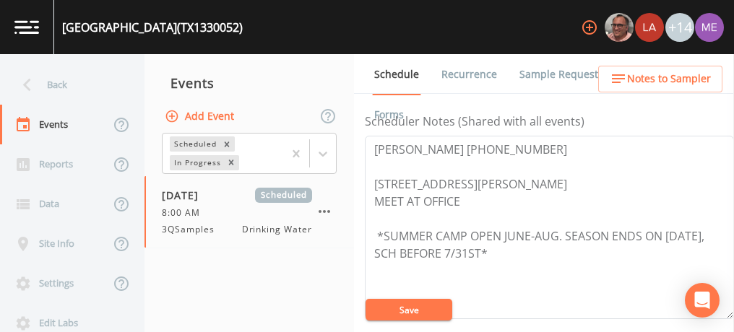
click at [643, 83] on span "Notes to Sampler" at bounding box center [669, 79] width 84 height 18
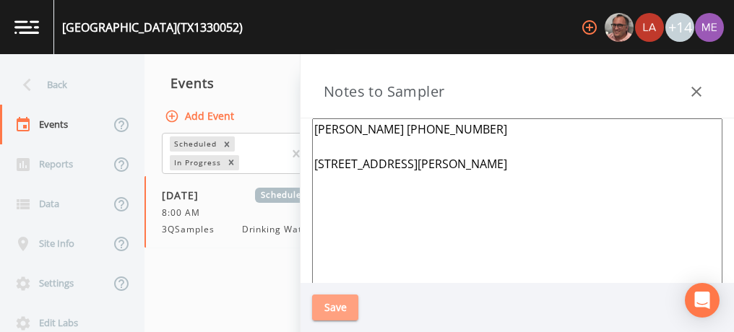
click at [338, 301] on button "Save" at bounding box center [335, 308] width 46 height 27
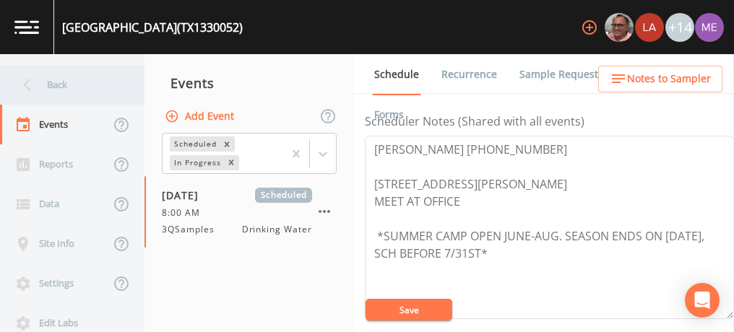
click at [52, 87] on div "Back" at bounding box center [65, 85] width 130 height 40
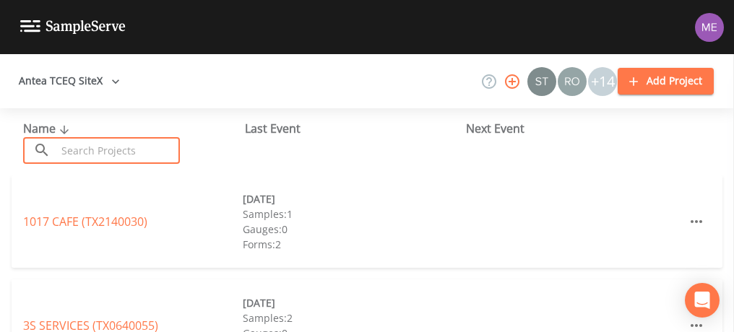
click at [84, 156] on input "text" at bounding box center [118, 150] width 124 height 27
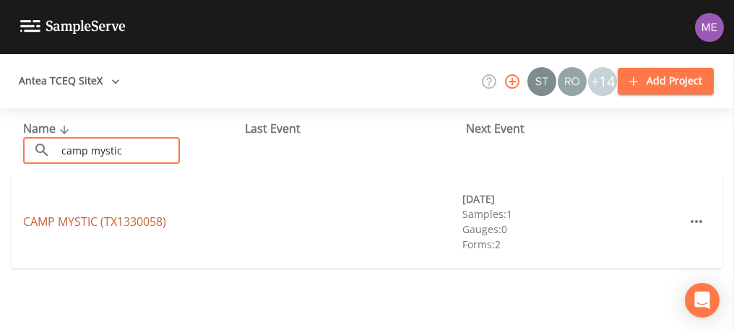
type input "camp mystic"
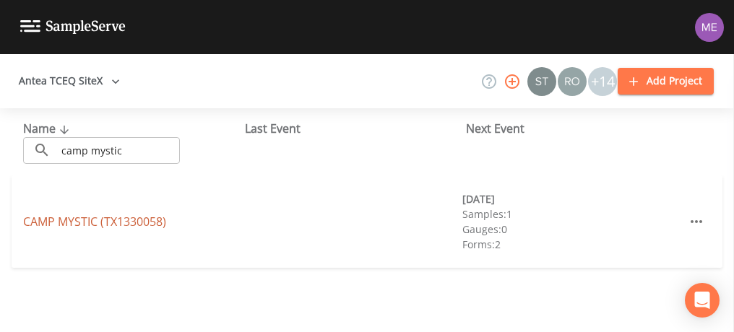
click at [95, 217] on link "CAMP MYSTIC (TX1330058)" at bounding box center [94, 222] width 143 height 16
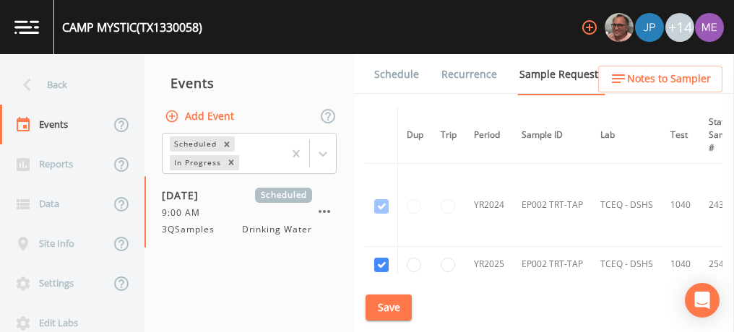
click at [401, 75] on link "Schedule" at bounding box center [396, 74] width 49 height 40
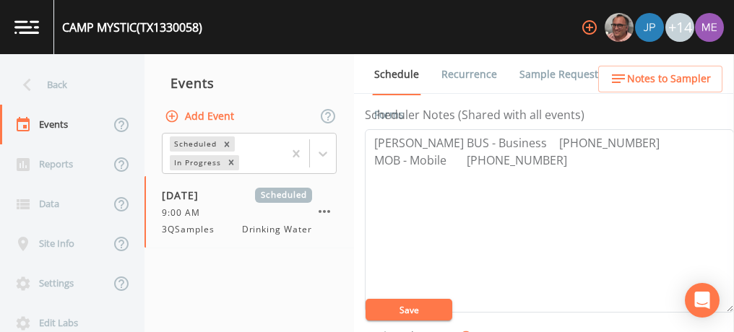
scroll to position [403, 0]
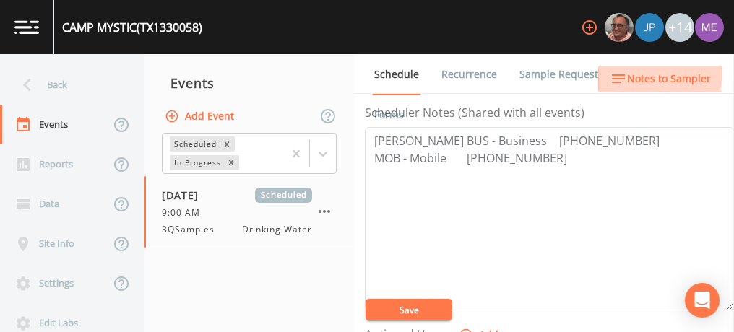
click at [653, 74] on span "Notes to Sampler" at bounding box center [669, 79] width 84 height 18
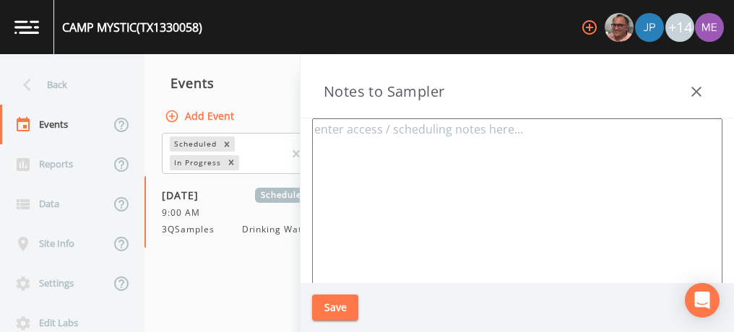
click at [694, 92] on icon "button" at bounding box center [696, 92] width 10 height 10
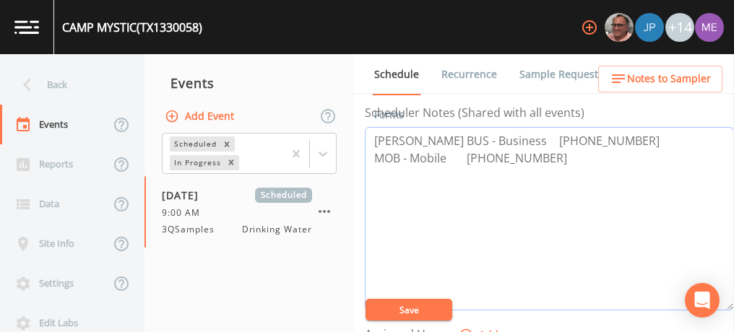
drag, startPoint x: 370, startPoint y: 137, endPoint x: 617, endPoint y: 126, distance: 247.3
click at [617, 127] on textarea "Britt Eastland BUS - Business 830-238-4660 MOB - Mobile 210-862-7231" at bounding box center [549, 218] width 369 height 183
click at [654, 77] on span "Notes to Sampler" at bounding box center [669, 79] width 84 height 18
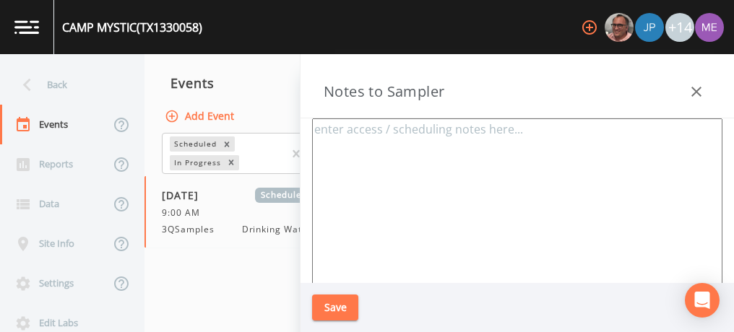
click at [545, 148] on textarea at bounding box center [517, 293] width 410 height 351
paste textarea "Britt Eastland BUS - Business 830-238-4660"
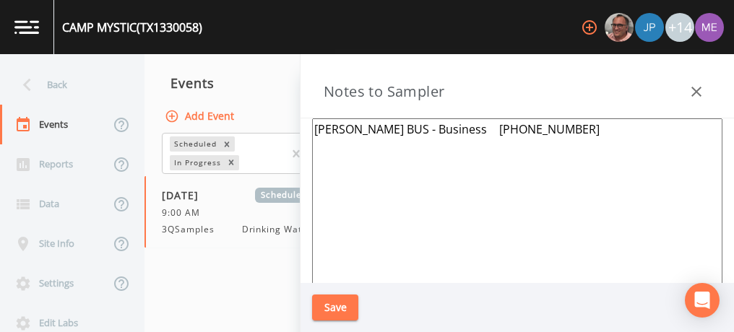
type textarea "Britt Eastland BUS - Business 830-238-4660"
click at [341, 305] on button "Save" at bounding box center [335, 308] width 46 height 27
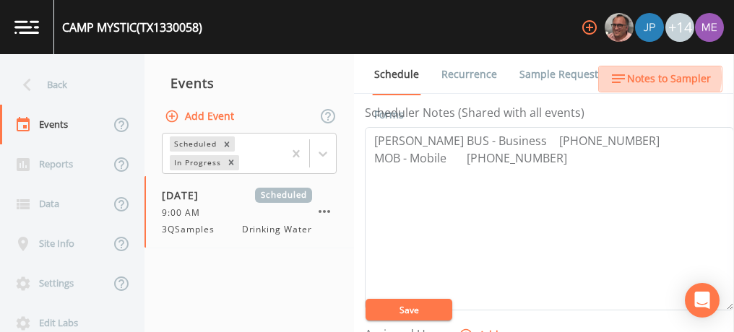
click at [659, 77] on span "Notes to Sampler" at bounding box center [669, 79] width 84 height 18
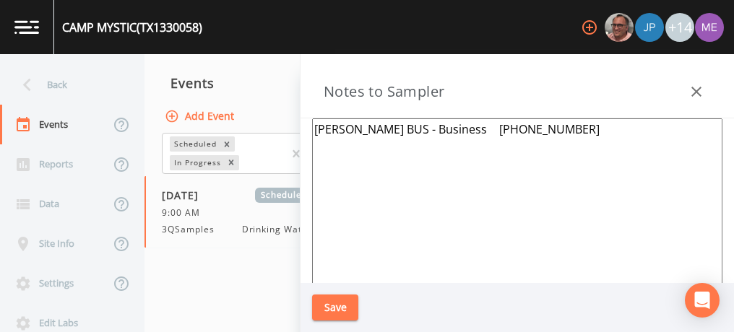
click at [598, 130] on textarea "Britt Eastland BUS - Business 830-238-4660" at bounding box center [517, 293] width 410 height 351
paste textarea "2689 HWY 39, HUNT"
type textarea "Britt Eastland BUS - Business 830-238-4660 2689 HWY 39, HUNT"
click at [332, 298] on button "Save" at bounding box center [335, 308] width 46 height 27
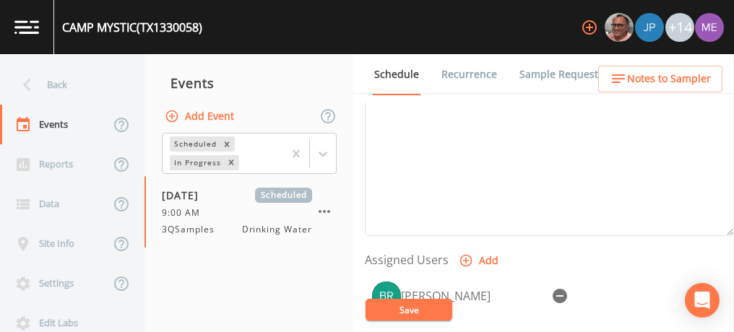
scroll to position [478, 0]
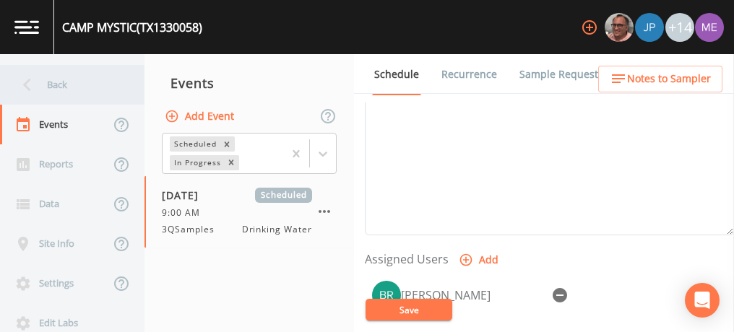
click at [60, 87] on div "Back" at bounding box center [65, 85] width 130 height 40
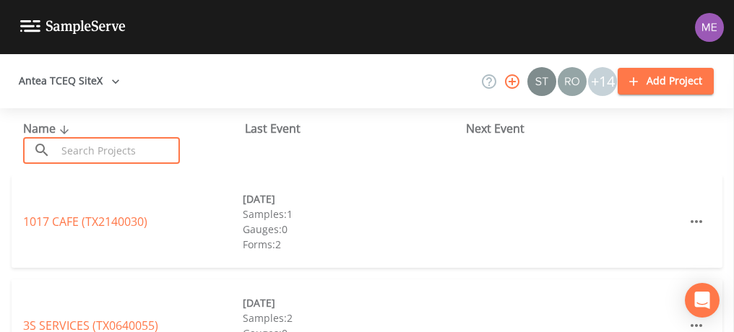
click at [90, 144] on input "text" at bounding box center [118, 150] width 124 height 27
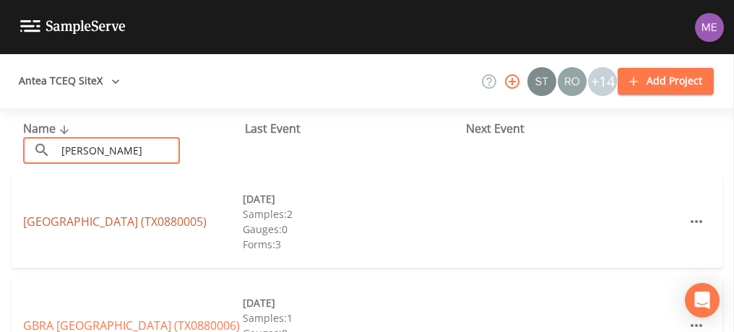
type input "cole"
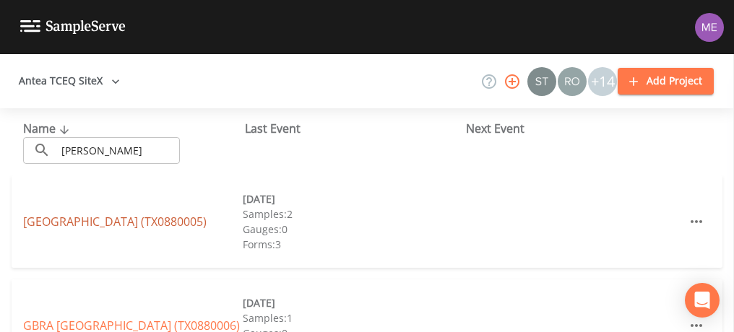
click at [59, 214] on link "COLETO CREEK POWER STATION (TX0880005)" at bounding box center [114, 222] width 183 height 16
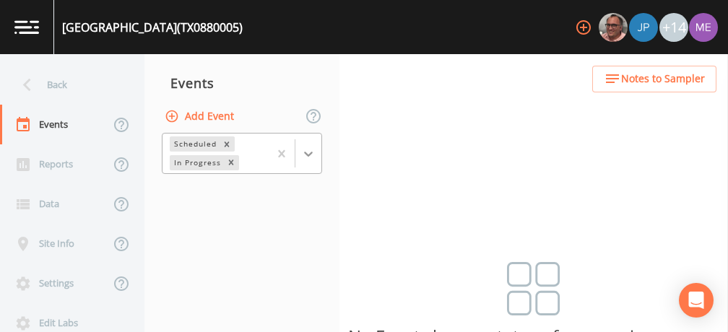
click at [314, 152] on icon at bounding box center [308, 154] width 14 height 14
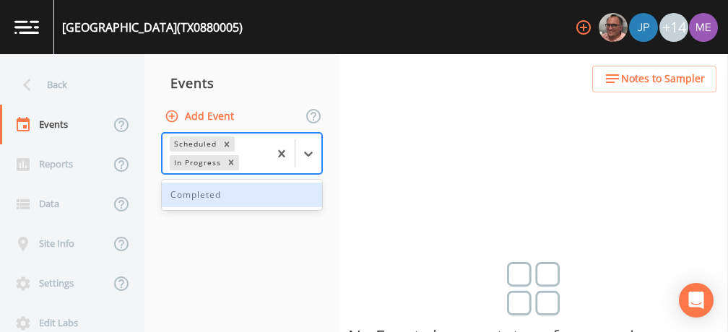
click at [281, 195] on div "Completed" at bounding box center [242, 195] width 160 height 25
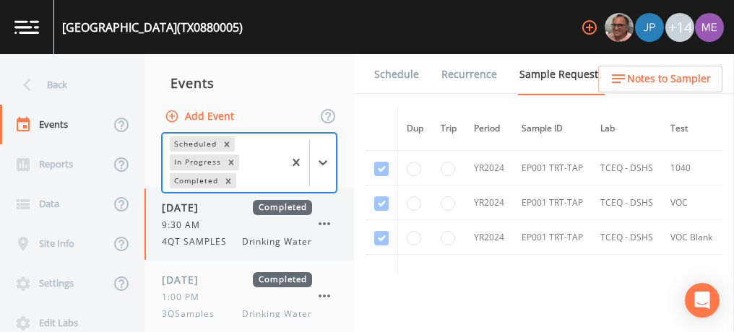
scroll to position [13, 0]
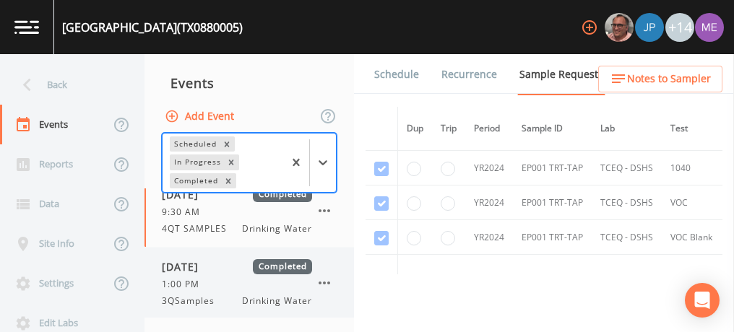
click at [207, 272] on span "07/29/2025" at bounding box center [185, 266] width 47 height 15
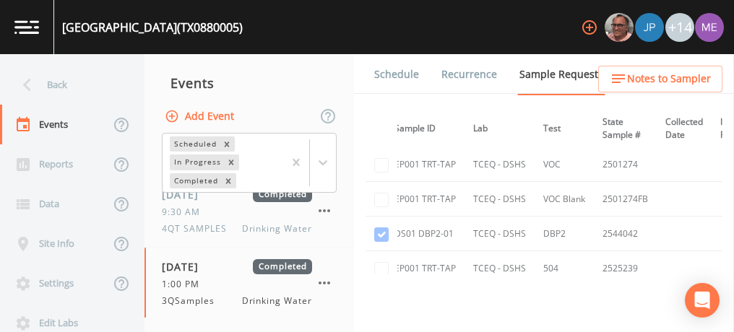
scroll to position [113, 127]
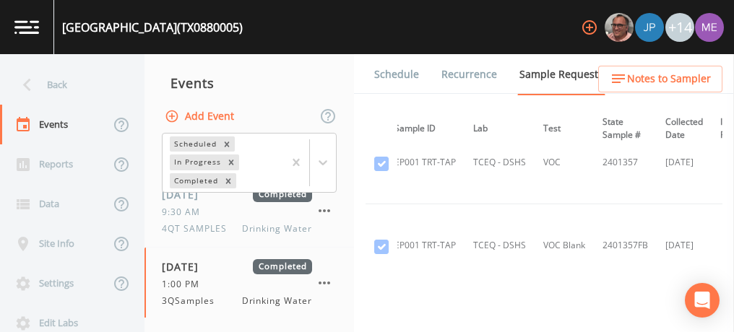
click at [406, 95] on link "Forms" at bounding box center [389, 115] width 34 height 40
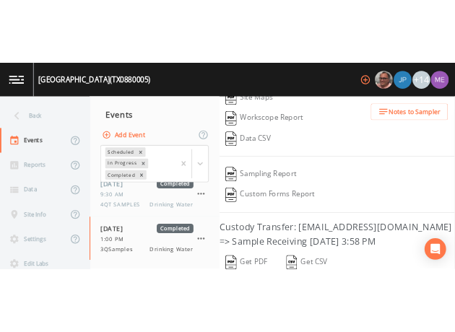
scroll to position [281, 0]
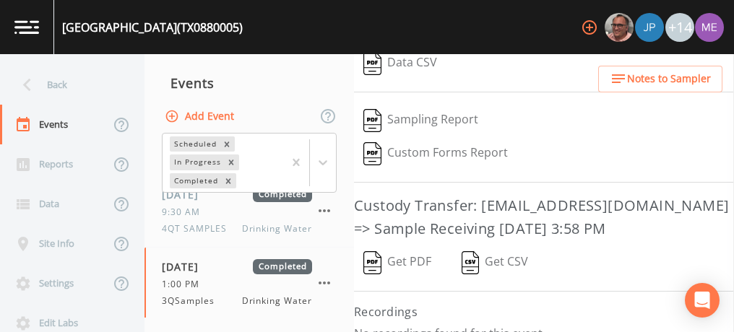
click at [400, 253] on button "Get PDF" at bounding box center [397, 262] width 87 height 33
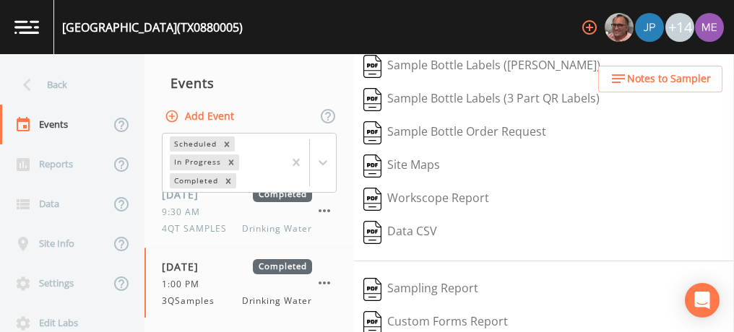
scroll to position [111, 0]
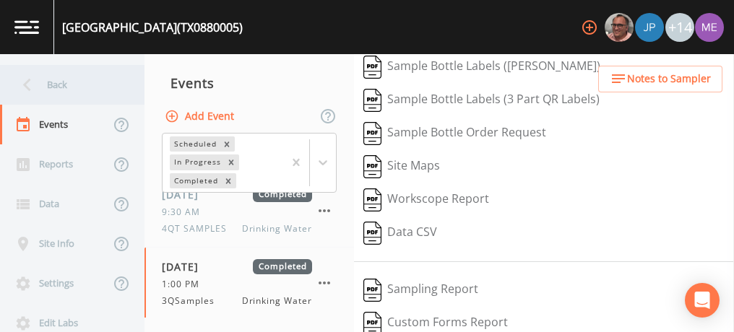
click at [65, 82] on div "Back" at bounding box center [65, 85] width 130 height 40
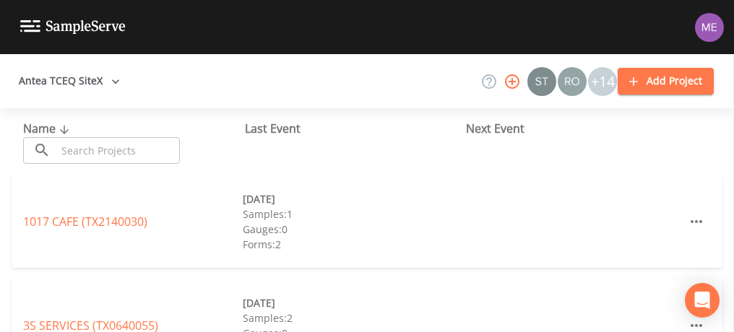
click at [139, 146] on input "text" at bounding box center [118, 150] width 124 height 27
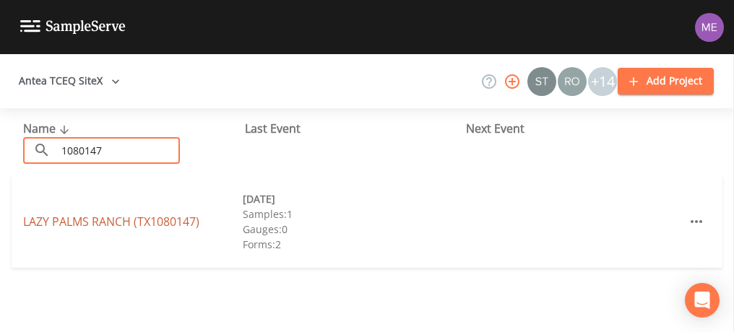
type input "1080147"
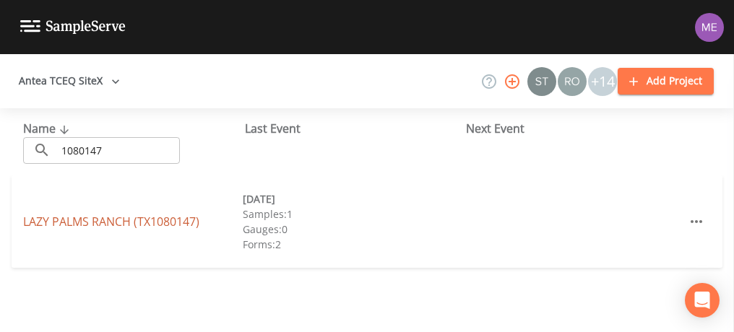
click at [140, 222] on link "LAZY PALMS RANCH (TX1080147)" at bounding box center [111, 222] width 176 height 16
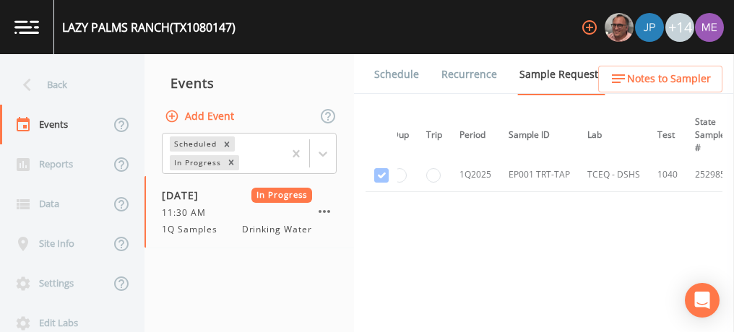
scroll to position [325, 14]
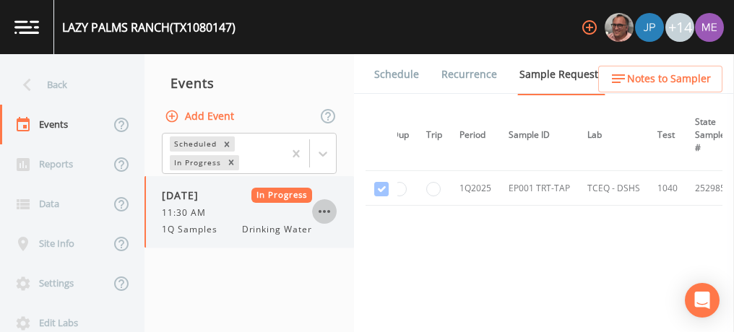
click at [327, 209] on icon "button" at bounding box center [324, 211] width 17 height 17
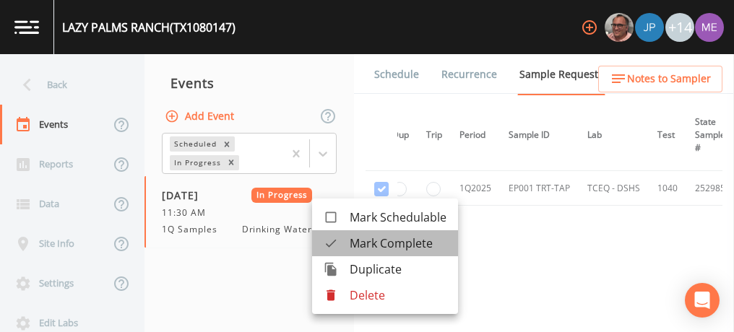
click at [363, 243] on span "Mark Complete" at bounding box center [398, 243] width 97 height 17
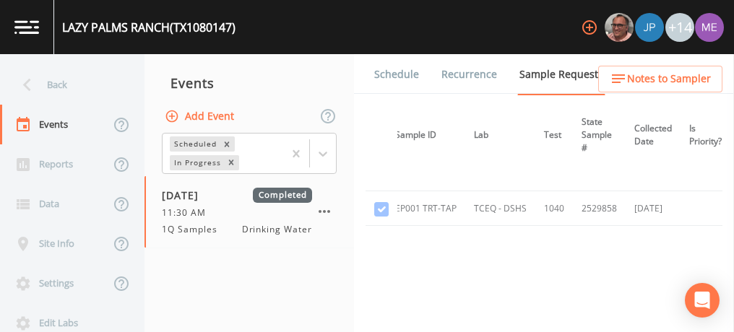
scroll to position [289, 129]
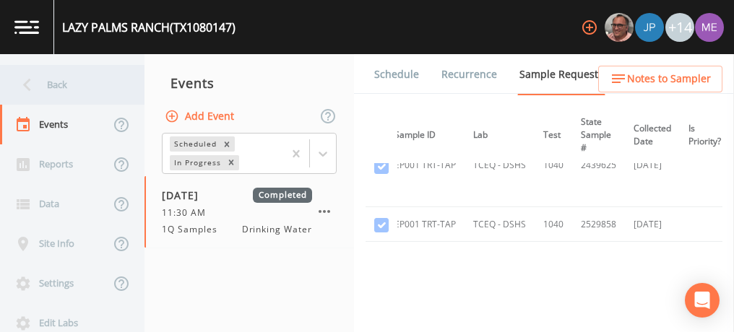
click at [57, 80] on div "Back" at bounding box center [65, 85] width 130 height 40
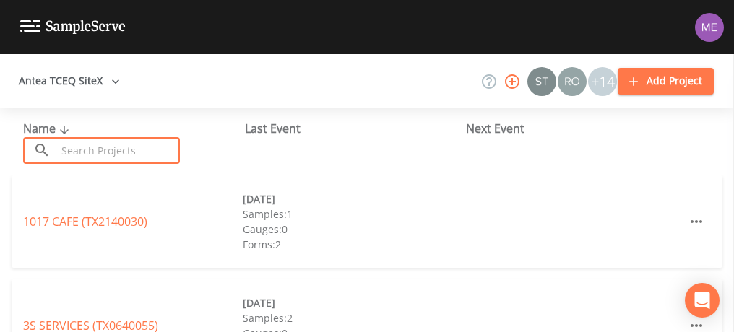
click at [95, 150] on input "text" at bounding box center [118, 150] width 124 height 27
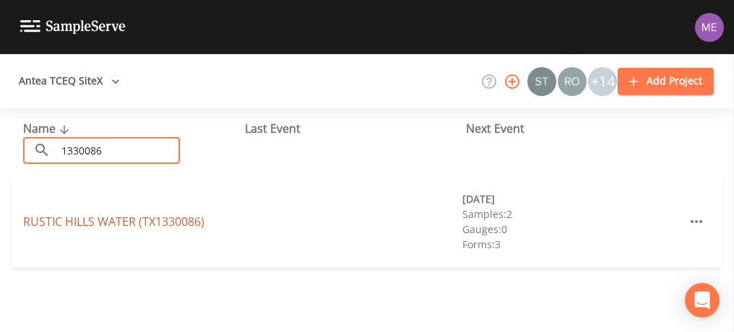
type input "1330086"
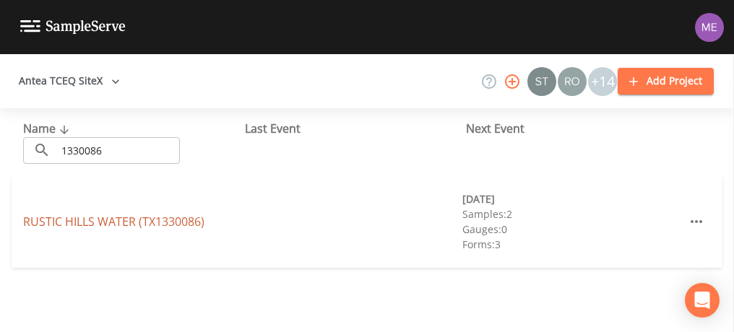
click at [47, 225] on link "RUSTIC HILLS WATER (TX1330086)" at bounding box center [113, 222] width 181 height 16
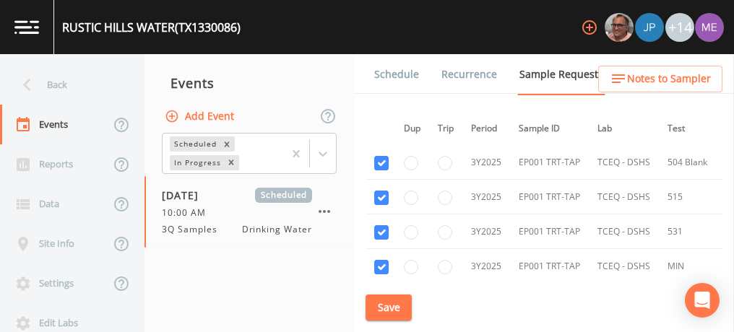
scroll to position [511, 3]
click at [411, 191] on input "radio" at bounding box center [411, 198] width 14 height 14
radio input "true"
click at [382, 311] on button "Save" at bounding box center [389, 308] width 46 height 27
click at [377, 306] on button "Save" at bounding box center [389, 308] width 46 height 27
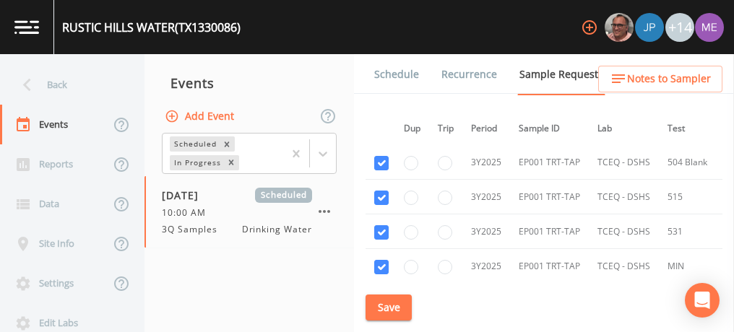
click at [394, 72] on link "Schedule" at bounding box center [396, 74] width 49 height 40
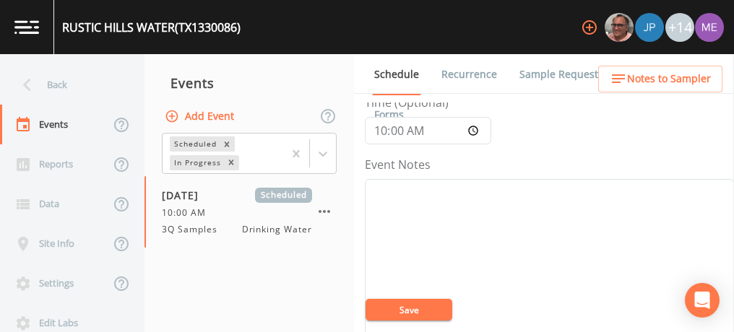
scroll to position [140, 0]
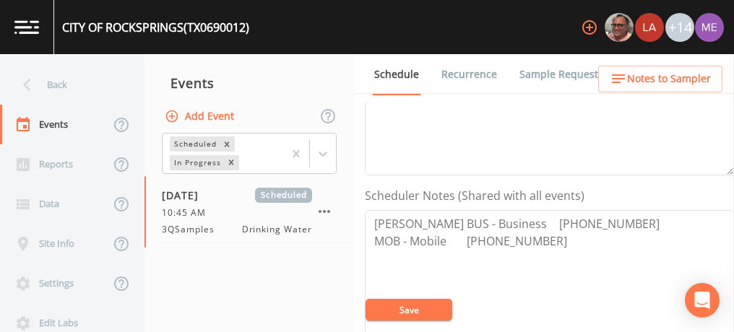
scroll to position [321, 0]
click at [556, 241] on textarea "[PERSON_NAME] BUS - Business [PHONE_NUMBER] MOB - Mobile [PHONE_NUMBER]" at bounding box center [549, 300] width 369 height 183
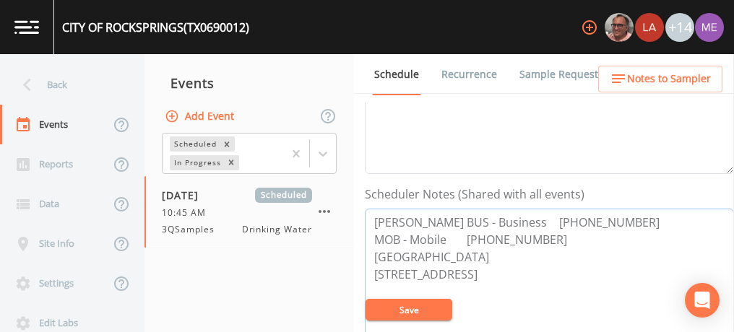
drag, startPoint x: 373, startPoint y: 217, endPoint x: 492, endPoint y: 298, distance: 143.5
click at [492, 298] on textarea "[PERSON_NAME] BUS - Business [PHONE_NUMBER] MOB - Mobile [PHONE_NUMBER] [GEOGRA…" at bounding box center [549, 300] width 369 height 183
type textarea "[PERSON_NAME] BUS - Business [PHONE_NUMBER] MOB - Mobile [PHONE_NUMBER] [GEOGRA…"
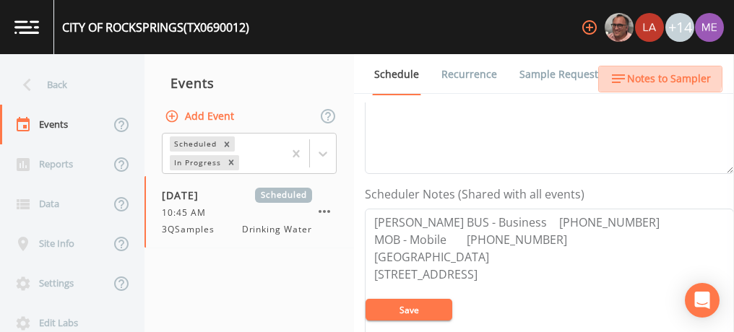
click at [642, 71] on span "Notes to Sampler" at bounding box center [669, 79] width 84 height 18
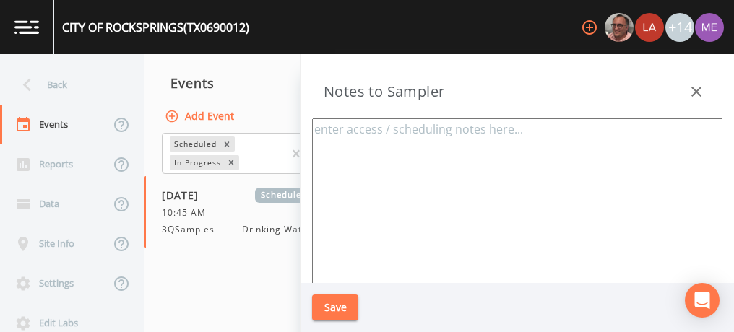
click at [518, 147] on textarea at bounding box center [517, 293] width 410 height 351
paste textarea "[PERSON_NAME] BUS - Business [PHONE_NUMBER] MOB - Mobile [PHONE_NUMBER] [GEOGRA…"
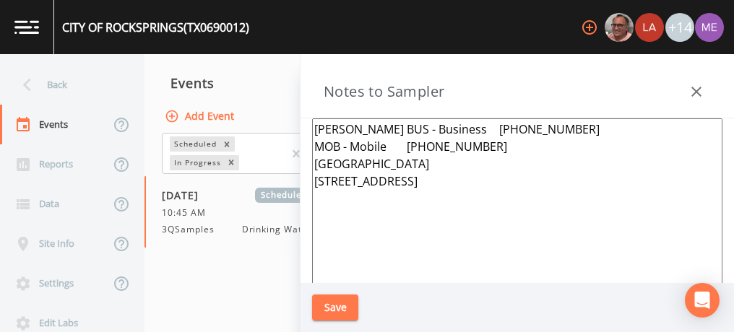
click at [480, 127] on textarea "[PERSON_NAME] BUS - Business [PHONE_NUMBER] MOB - Mobile [PHONE_NUMBER] [GEOGRA…" at bounding box center [517, 293] width 410 height 351
click at [408, 146] on textarea "[PERSON_NAME] BUS -830-683-4105 MOB - Mobile [PHONE_NUMBER] [GEOGRAPHIC_DATA] […" at bounding box center [517, 293] width 410 height 351
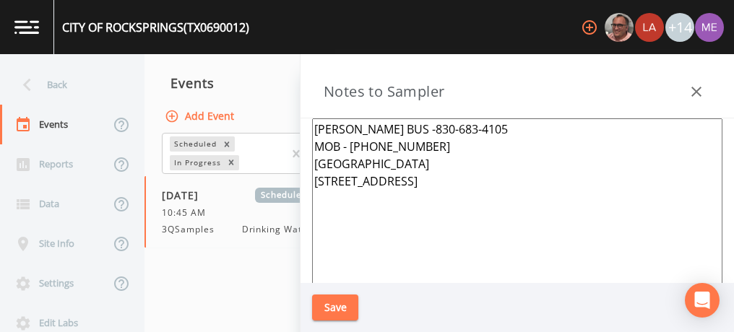
drag, startPoint x: 315, startPoint y: 126, endPoint x: 445, endPoint y: 195, distance: 147.0
click at [445, 195] on textarea "[PERSON_NAME] BUS -830-683-4105 MOB - [PHONE_NUMBER] [GEOGRAPHIC_DATA] [STREET_…" at bounding box center [517, 293] width 410 height 351
type textarea "[PERSON_NAME] BUS -830-683-4105 MOB - [PHONE_NUMBER] [GEOGRAPHIC_DATA] [STREET_…"
click at [351, 303] on button "Save" at bounding box center [335, 308] width 46 height 27
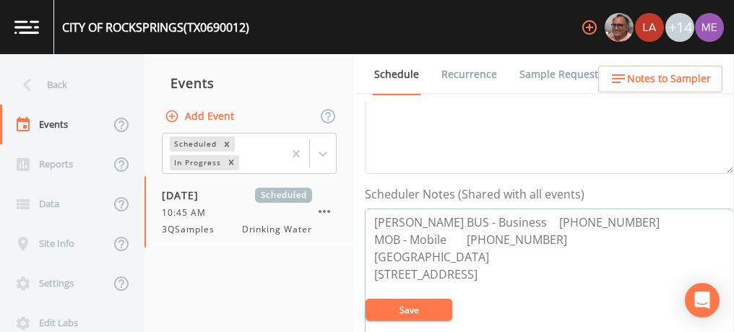
drag, startPoint x: 371, startPoint y: 218, endPoint x: 547, endPoint y: 237, distance: 177.3
click at [547, 237] on textarea "[PERSON_NAME] BUS - Business [PHONE_NUMBER] MOB - Mobile [PHONE_NUMBER] [GEOGRA…" at bounding box center [549, 300] width 369 height 183
click at [350, 41] on div "CITY OF ROCKSPRINGS (TX0690012) +14" at bounding box center [367, 27] width 734 height 54
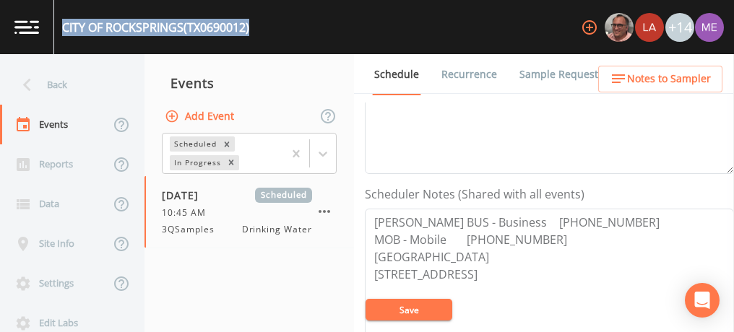
drag, startPoint x: 64, startPoint y: 23, endPoint x: 262, endPoint y: 29, distance: 198.0
click at [262, 29] on div "CITY OF ROCKSPRINGS (TX0690012) +14" at bounding box center [367, 27] width 734 height 54
copy div "CITY OF ROCKSPRINGS (TX0690012)"
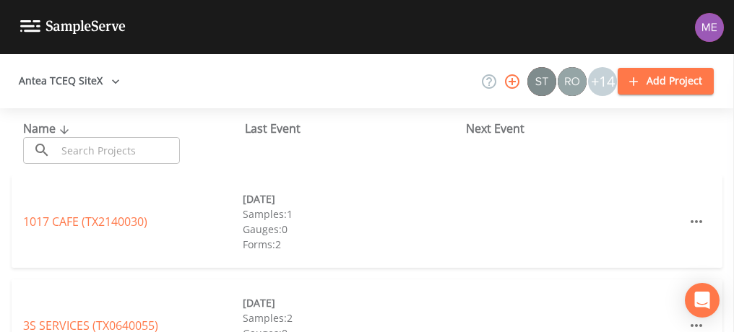
click at [150, 144] on input "text" at bounding box center [118, 150] width 124 height 27
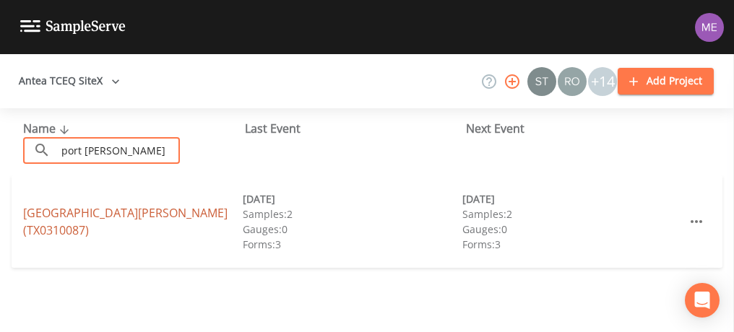
type input "port [PERSON_NAME]"
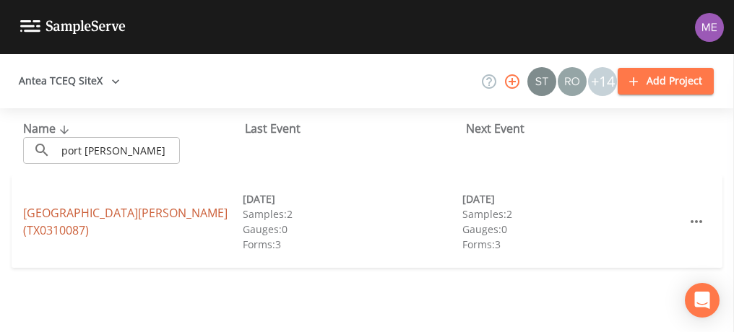
click at [66, 211] on link "[GEOGRAPHIC_DATA][PERSON_NAME] (TX0310087)" at bounding box center [125, 221] width 204 height 33
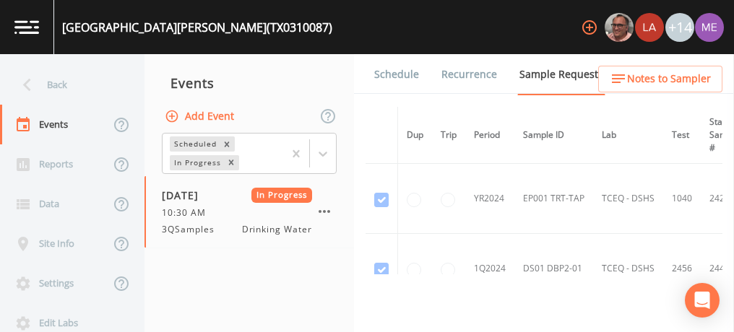
click at [406, 95] on link "Forms" at bounding box center [389, 115] width 34 height 40
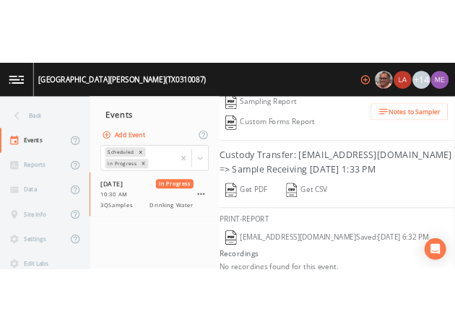
scroll to position [345, 0]
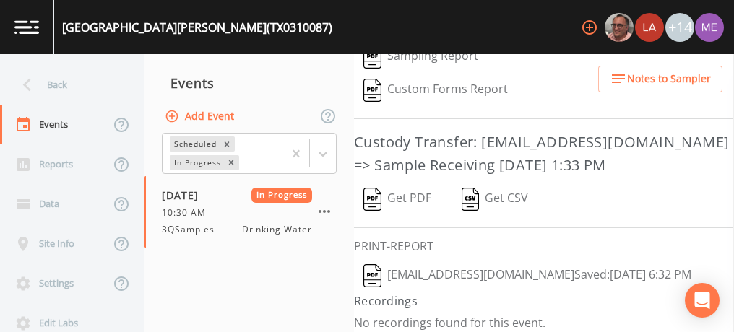
click at [400, 186] on button "Get PDF" at bounding box center [397, 199] width 87 height 33
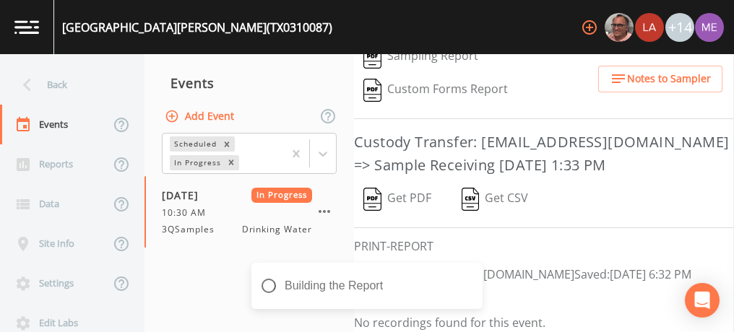
scroll to position [570, 0]
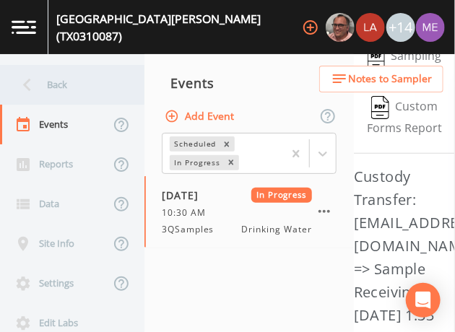
click at [56, 87] on div "Back" at bounding box center [65, 85] width 130 height 40
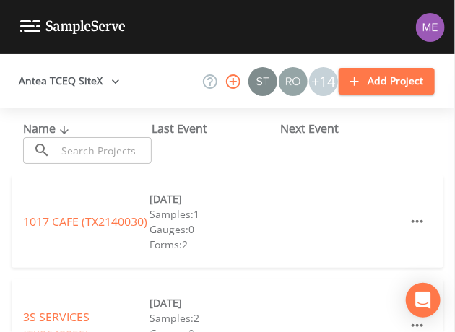
click at [87, 146] on input "text" at bounding box center [103, 150] width 95 height 27
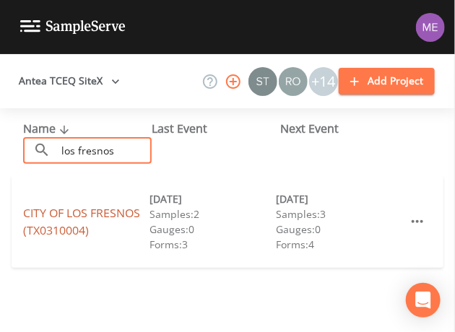
type input "los fresnos"
click at [109, 214] on link "[GEOGRAPHIC_DATA] (TX0310004)" at bounding box center [81, 221] width 117 height 33
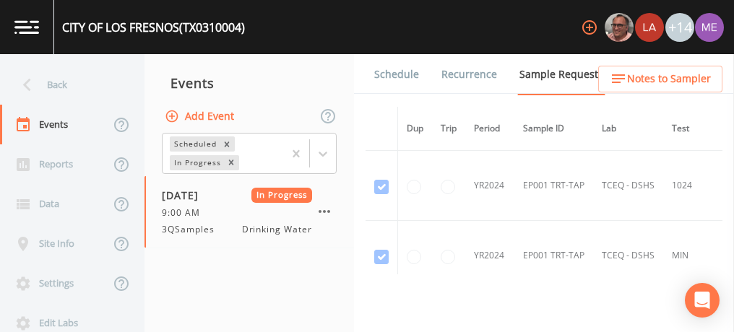
click at [406, 95] on link "Forms" at bounding box center [389, 115] width 34 height 40
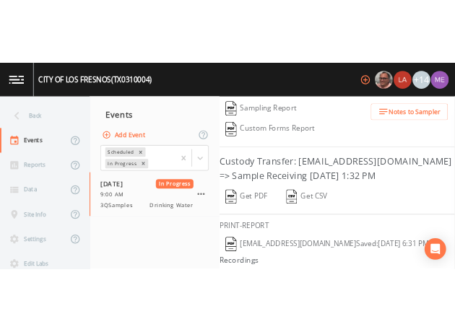
scroll to position [345, 0]
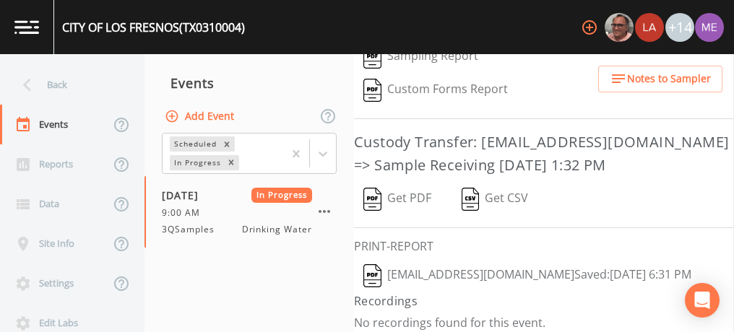
click at [394, 196] on button "Get PDF" at bounding box center [397, 199] width 87 height 33
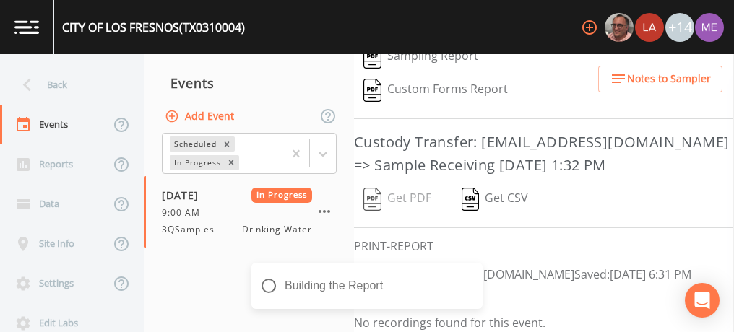
scroll to position [570, 0]
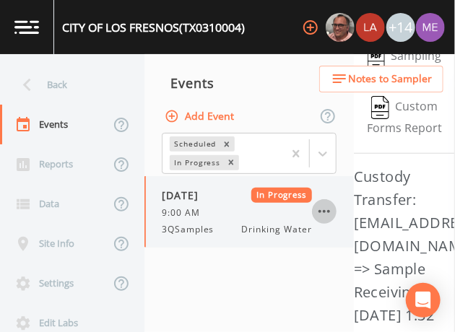
click at [329, 209] on icon "button" at bounding box center [324, 211] width 17 height 17
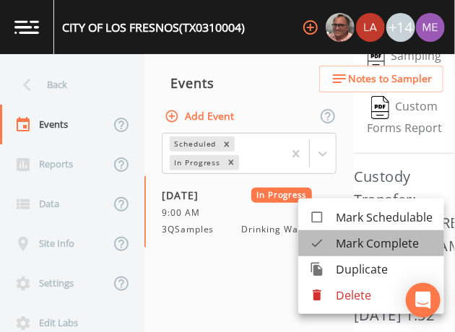
click at [343, 243] on span "Mark Complete" at bounding box center [384, 243] width 97 height 17
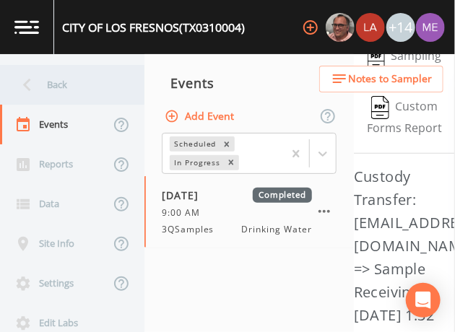
click at [69, 88] on div "Back" at bounding box center [65, 85] width 130 height 40
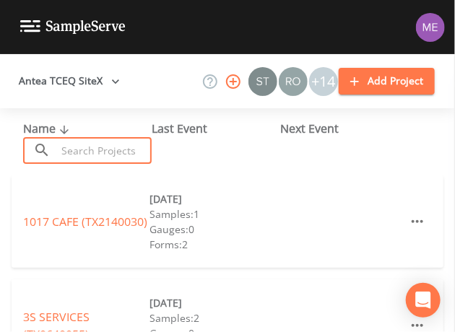
click at [90, 142] on input "text" at bounding box center [103, 150] width 95 height 27
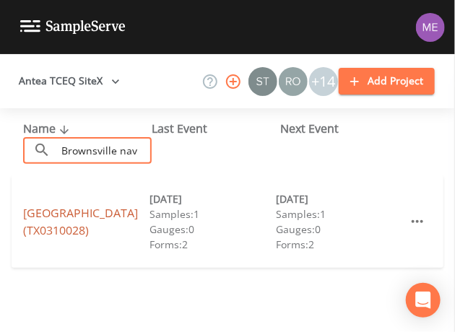
type input "Brownsville nav"
click at [58, 205] on link "[GEOGRAPHIC_DATA] (TX0310028)" at bounding box center [80, 221] width 115 height 33
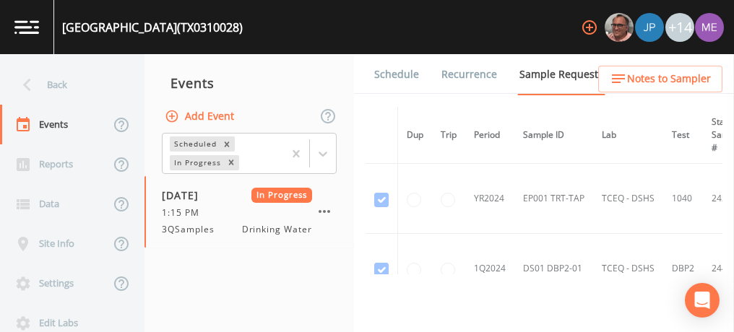
click at [406, 95] on link "Forms" at bounding box center [389, 115] width 34 height 40
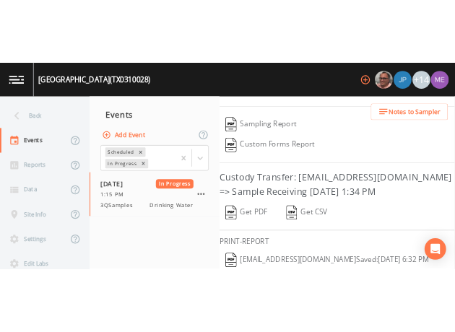
scroll to position [303, 0]
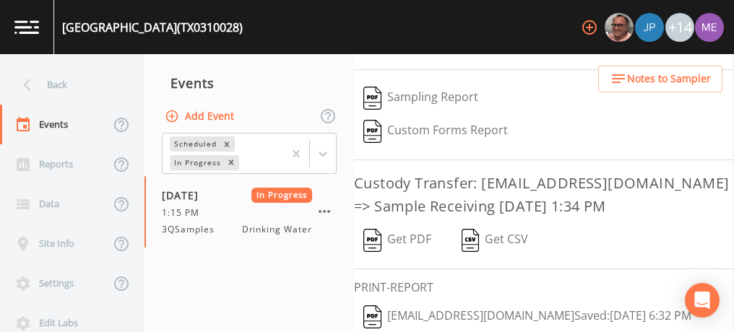
click at [399, 227] on button "Get PDF" at bounding box center [397, 240] width 87 height 33
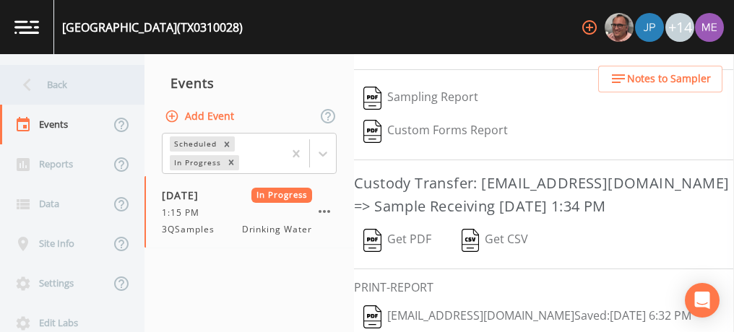
click at [58, 79] on div "Back" at bounding box center [65, 85] width 130 height 40
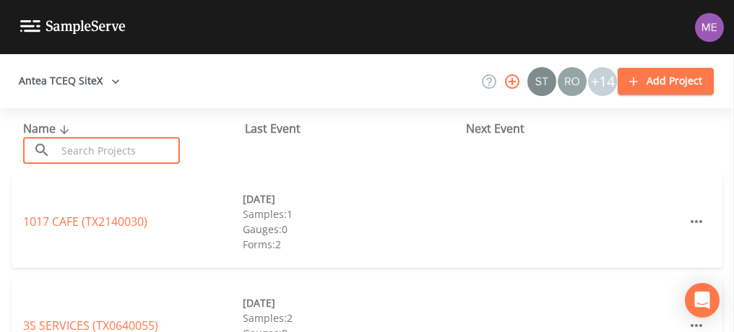
click at [69, 151] on input "text" at bounding box center [118, 150] width 124 height 27
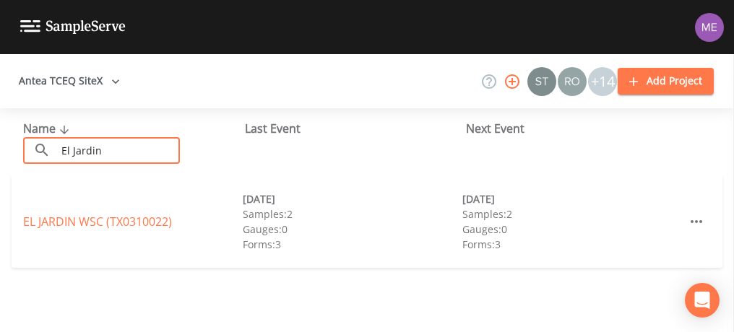
type input "EL JARDIN"
click at [105, 223] on link "EL [GEOGRAPHIC_DATA] (TX0310022)" at bounding box center [97, 222] width 149 height 16
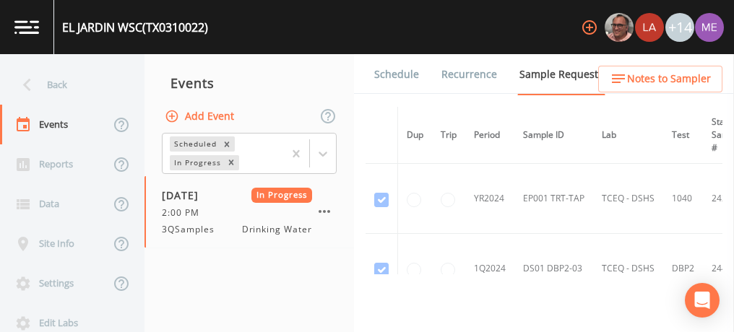
click at [406, 95] on link "Forms" at bounding box center [389, 115] width 34 height 40
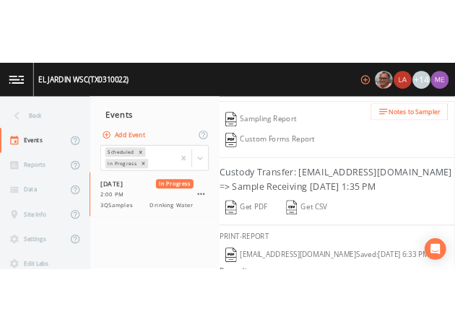
scroll to position [345, 0]
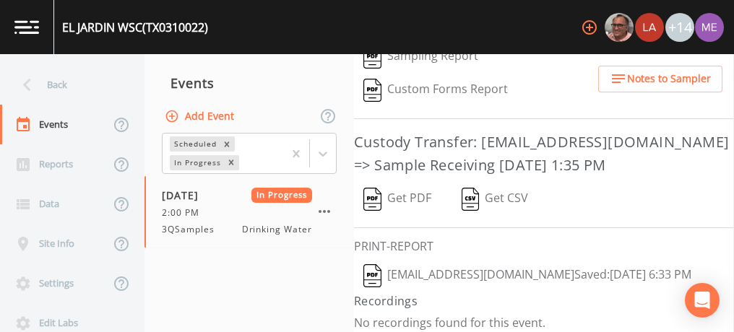
click at [411, 187] on button "Get PDF" at bounding box center [397, 199] width 87 height 33
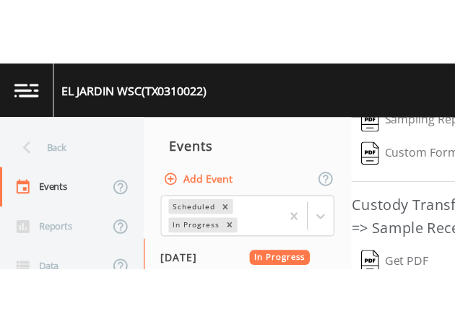
scroll to position [570, 0]
